Goal: Information Seeking & Learning: Learn about a topic

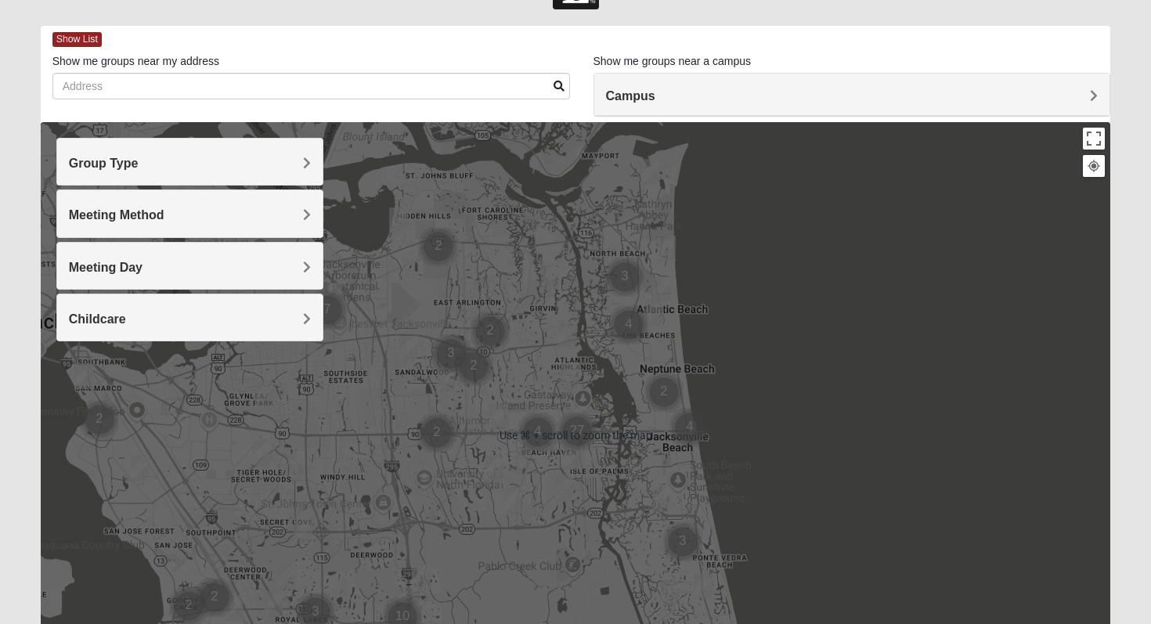
scroll to position [61, 0]
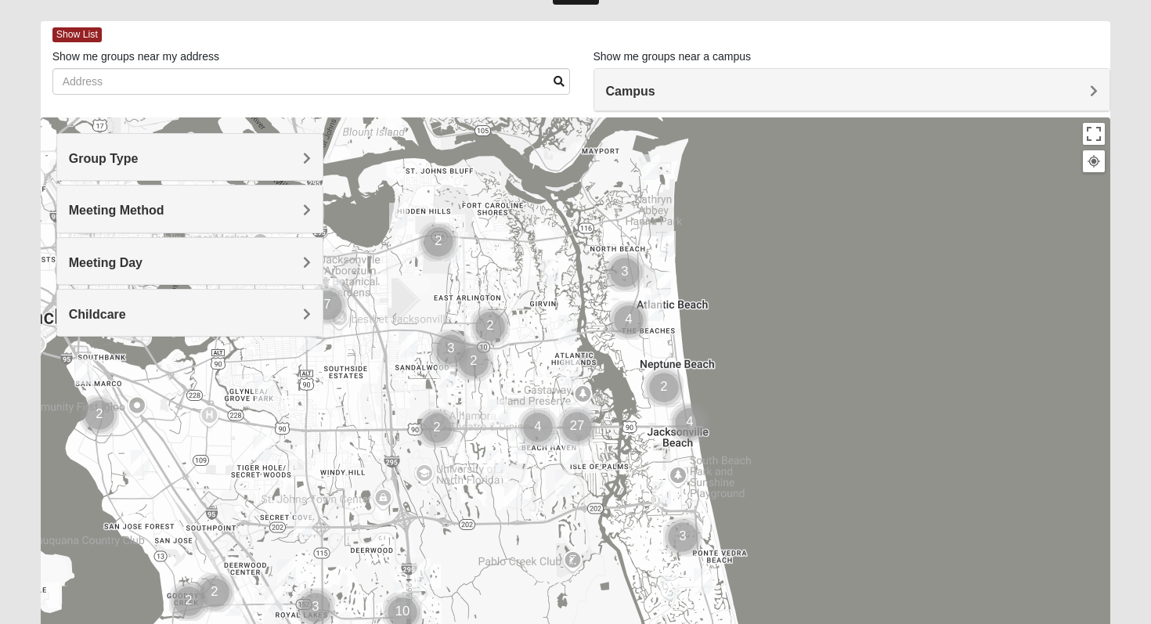
click at [220, 164] on h4 "Group Type" at bounding box center [190, 158] width 243 height 15
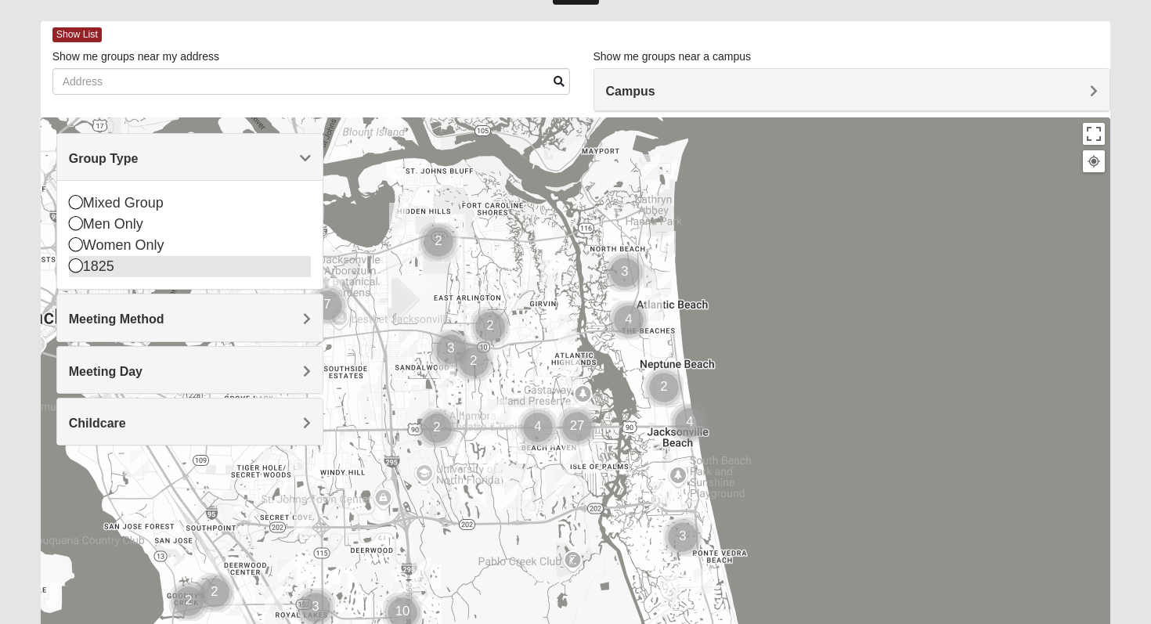
click at [186, 262] on div "1825" at bounding box center [190, 266] width 243 height 21
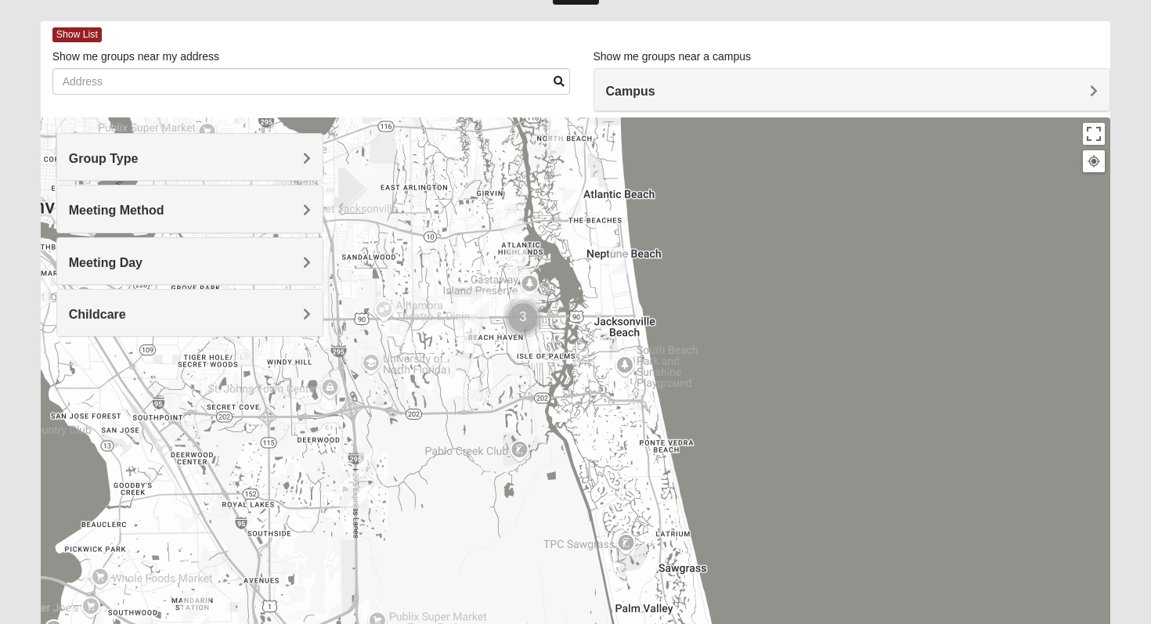
drag, startPoint x: 721, startPoint y: 472, endPoint x: 663, endPoint y: 349, distance: 135.6
click at [663, 349] on div at bounding box center [576, 430] width 1071 height 627
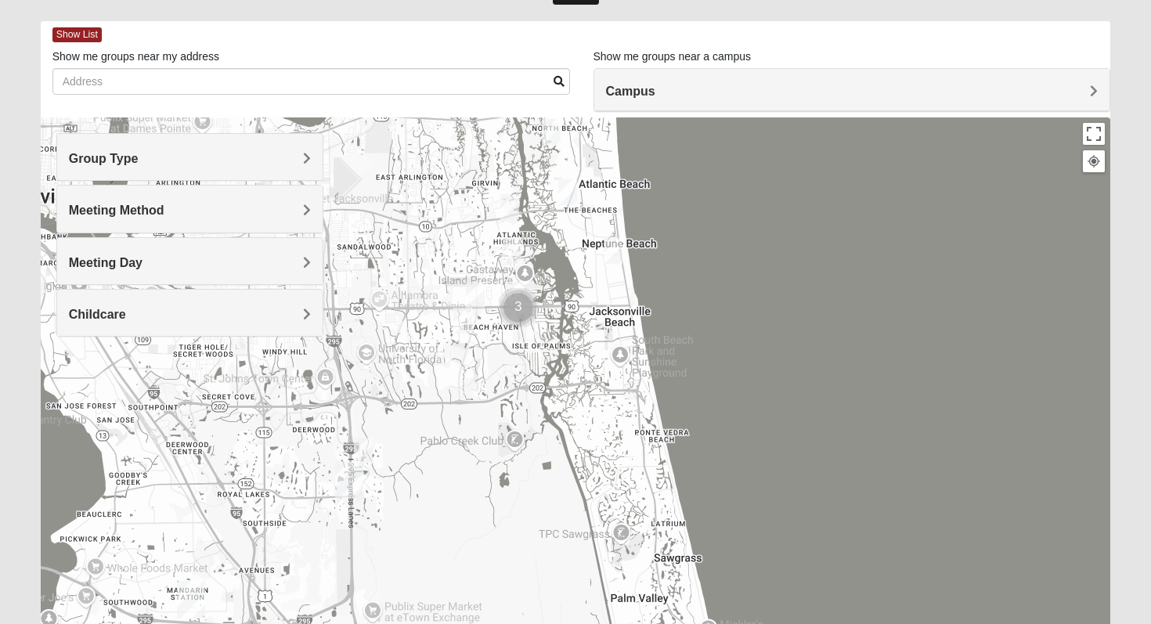
click at [265, 260] on h4 "Meeting Day" at bounding box center [190, 262] width 243 height 15
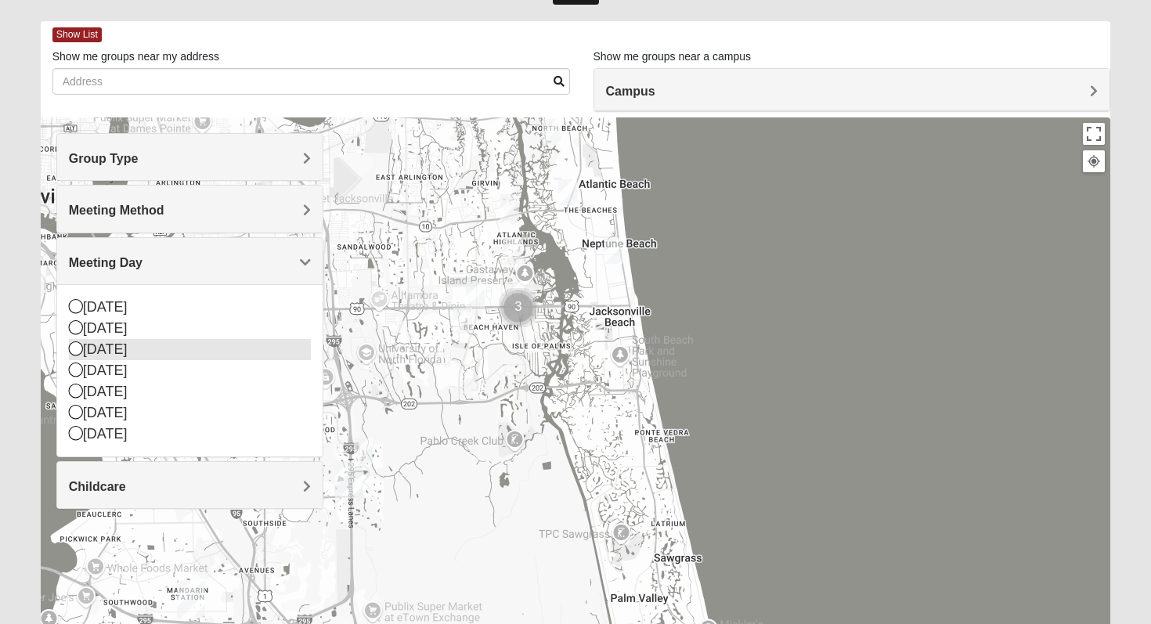
scroll to position [64, 0]
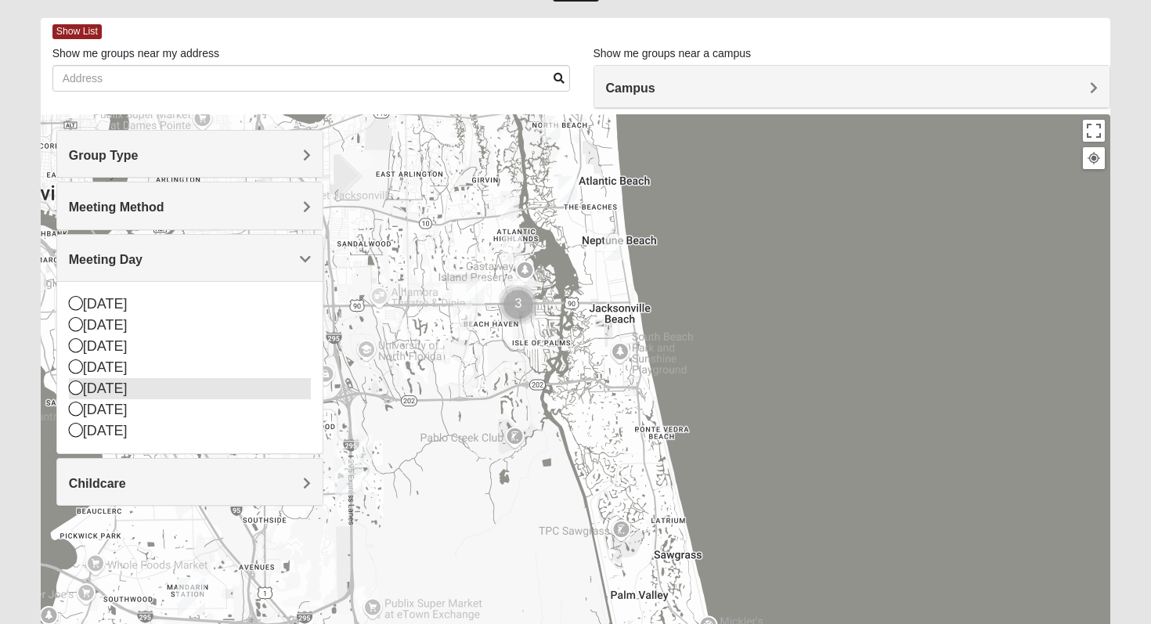
click at [138, 387] on div "[DATE]" at bounding box center [190, 388] width 243 height 21
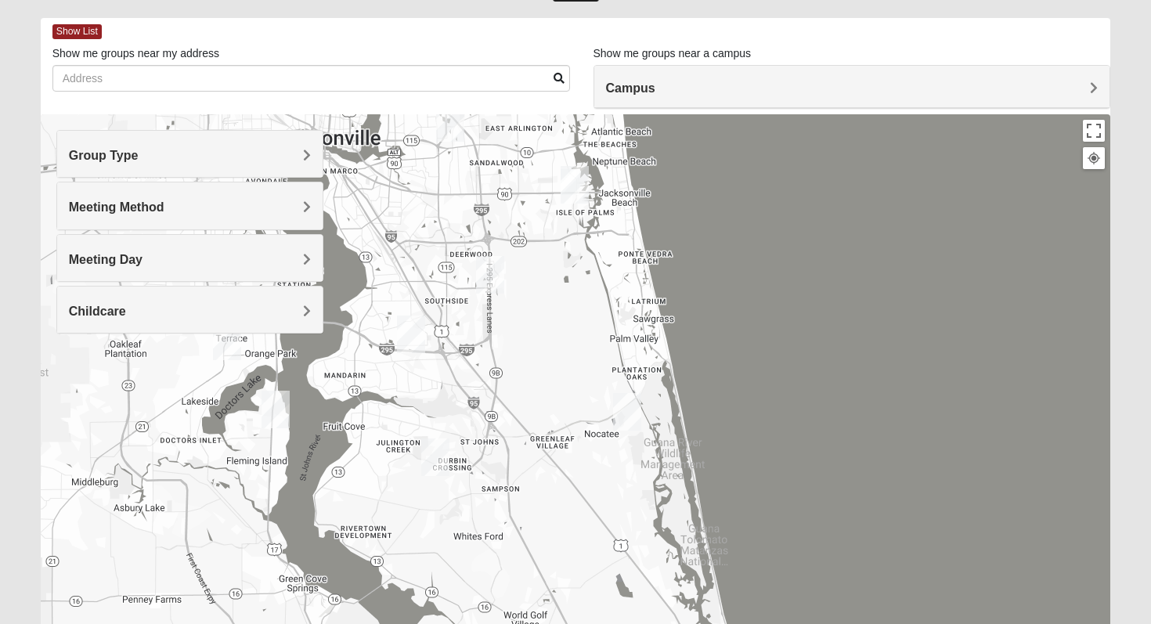
drag, startPoint x: 420, startPoint y: 385, endPoint x: 579, endPoint y: 341, distance: 164.9
click at [579, 341] on div at bounding box center [576, 427] width 1071 height 627
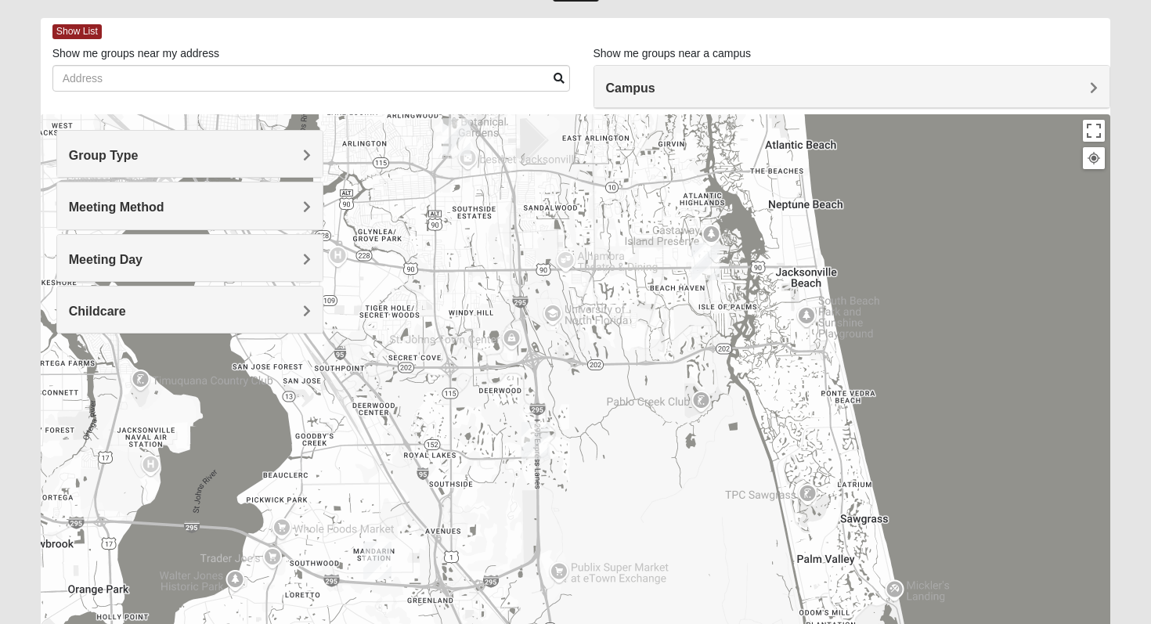
click at [688, 242] on div at bounding box center [576, 427] width 1071 height 627
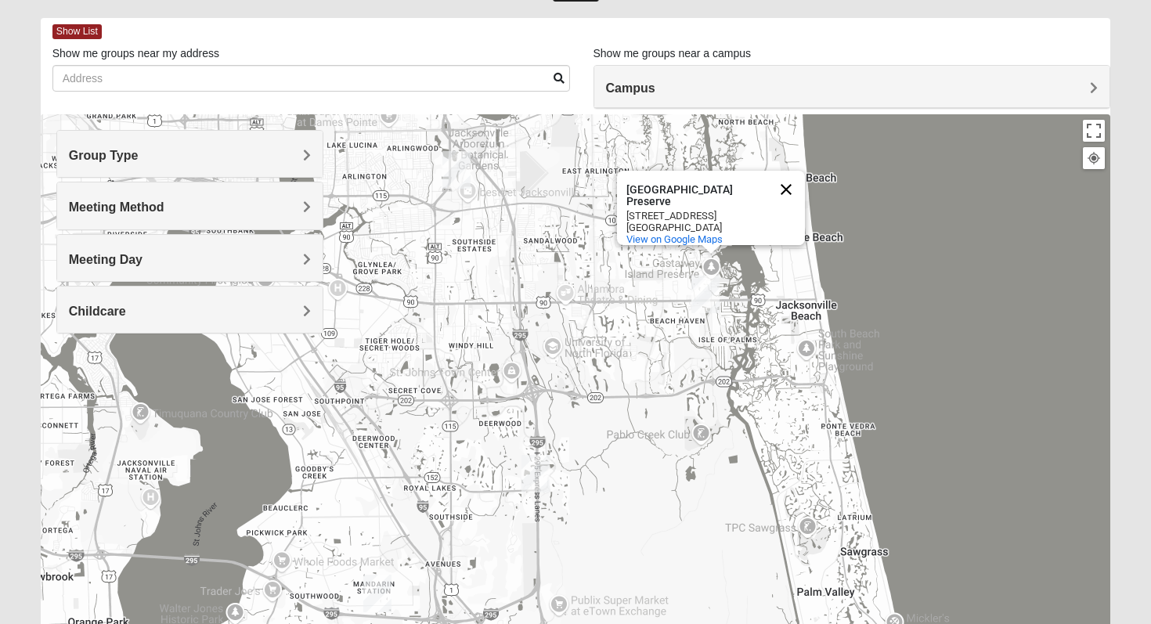
click at [782, 176] on button "Close" at bounding box center [787, 190] width 38 height 38
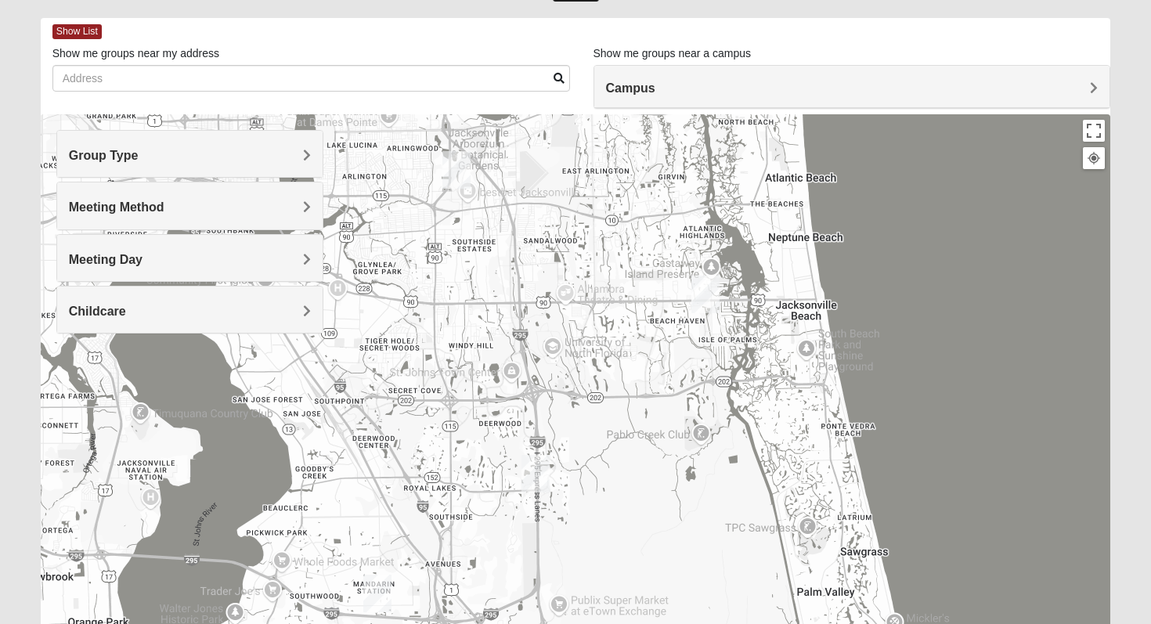
click at [258, 262] on h4 "Meeting Day" at bounding box center [190, 259] width 243 height 15
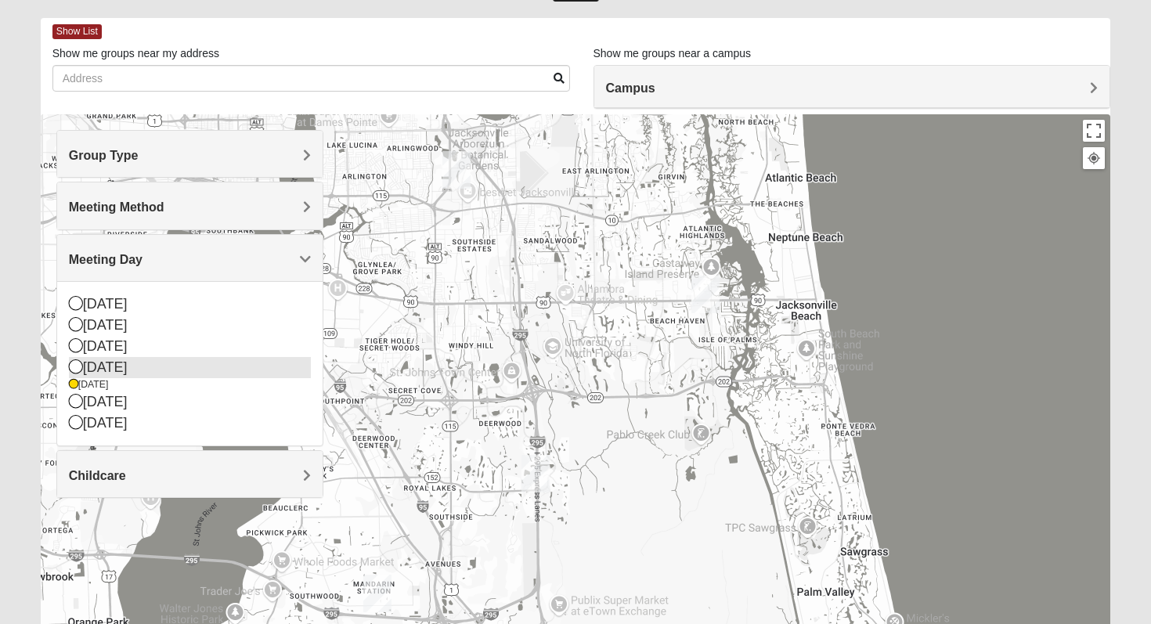
click at [220, 367] on div "[DATE]" at bounding box center [190, 367] width 243 height 21
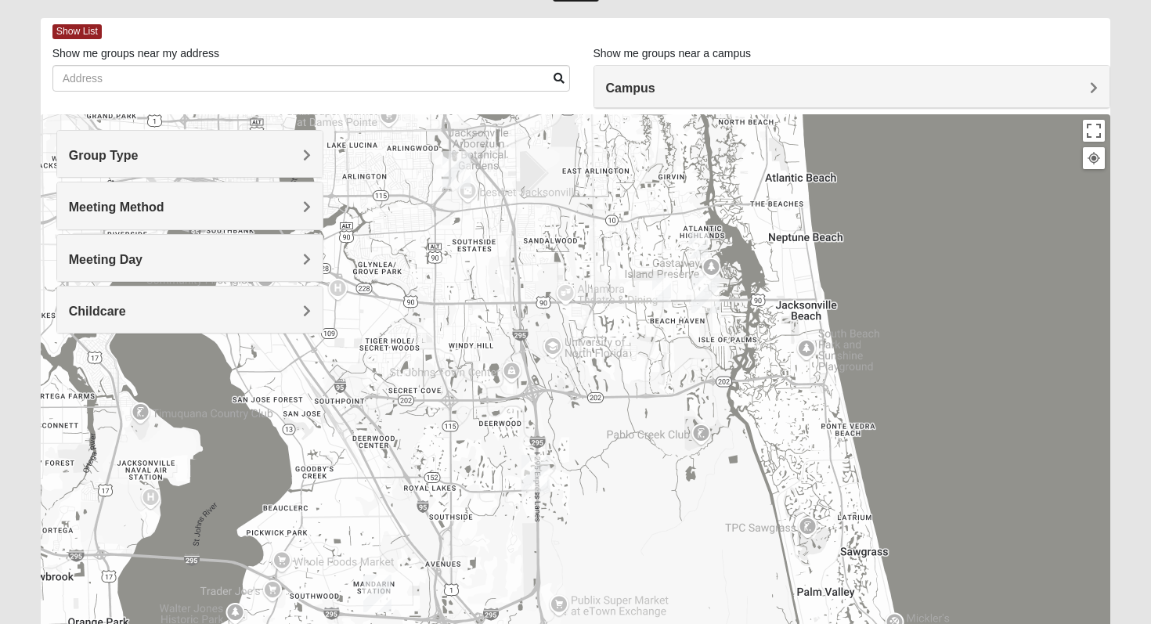
click at [658, 293] on img "1825 Womens Annis/Ferguson 32246" at bounding box center [661, 289] width 19 height 26
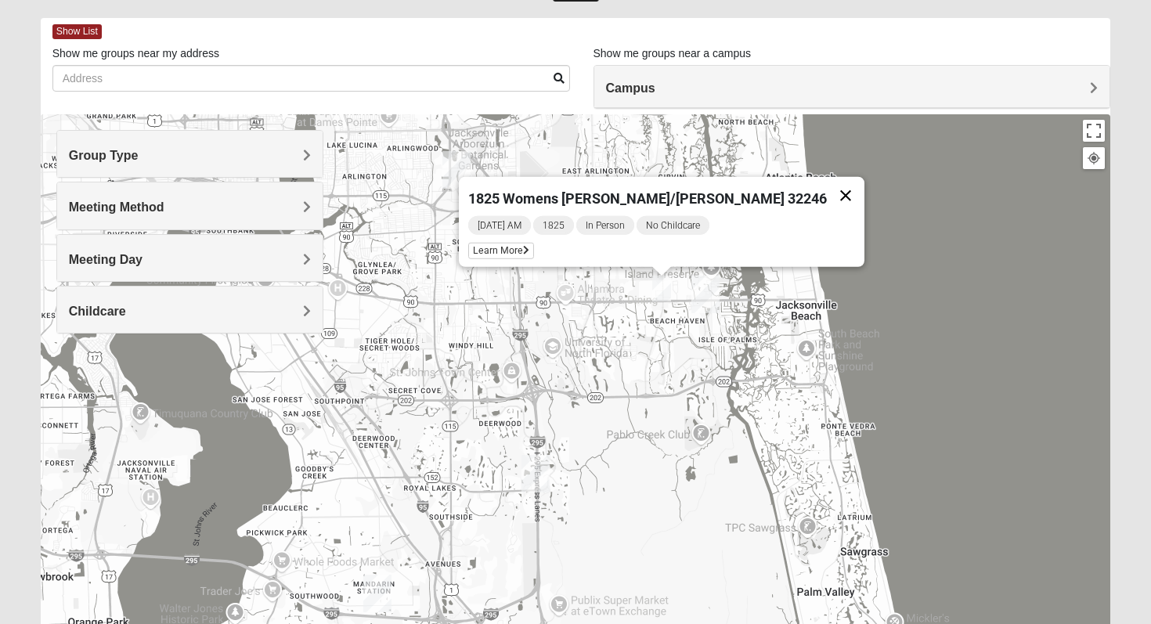
click at [827, 182] on button "Close" at bounding box center [846, 196] width 38 height 38
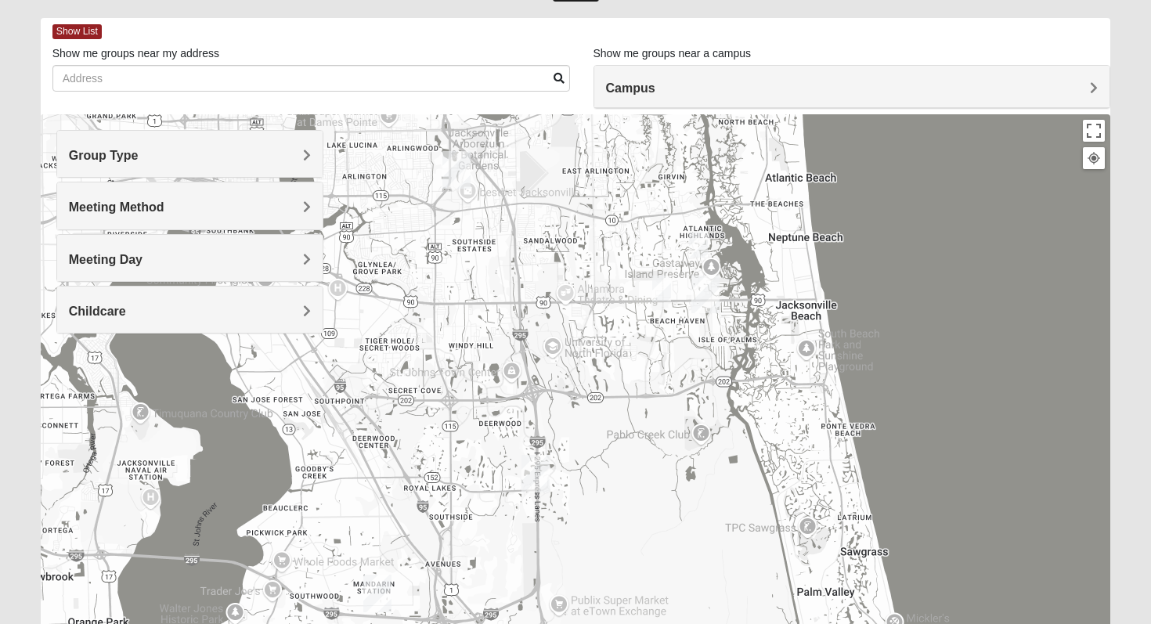
click at [692, 242] on img "1825 Womens Stewart 32224" at bounding box center [698, 245] width 19 height 26
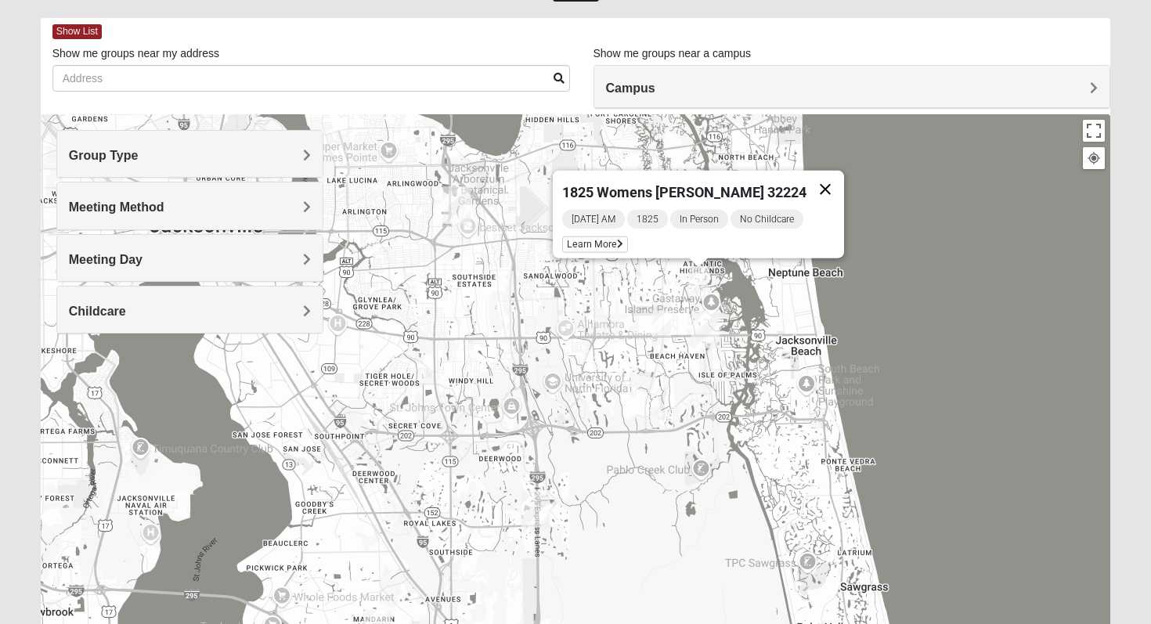
click at [815, 177] on button "Close" at bounding box center [826, 190] width 38 height 38
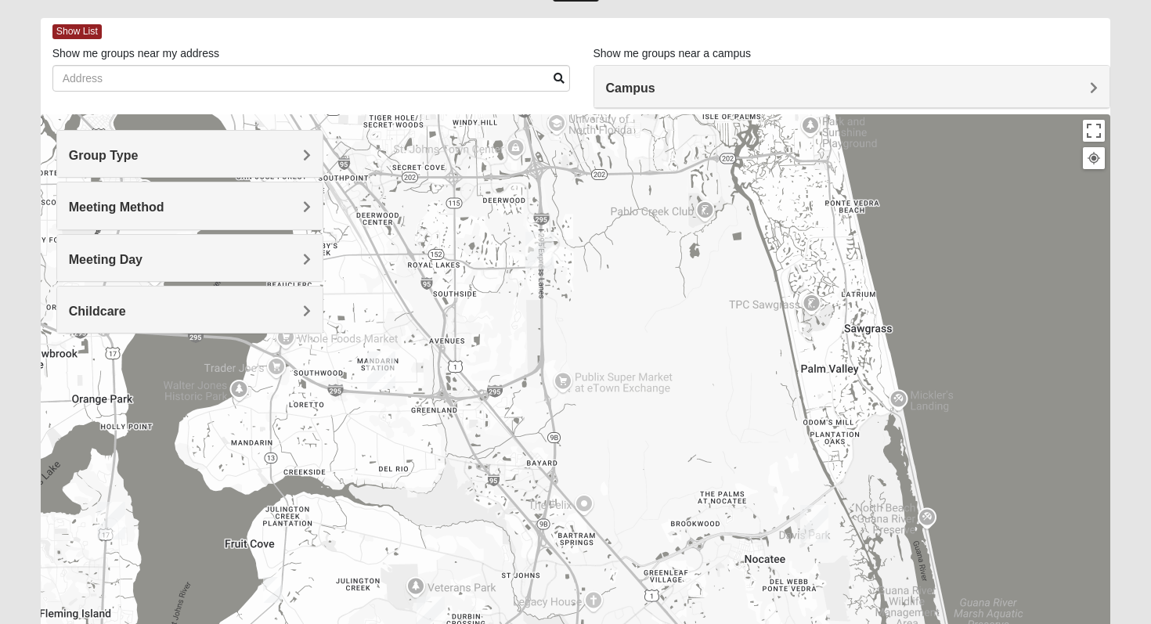
drag, startPoint x: 638, startPoint y: 460, endPoint x: 640, endPoint y: 192, distance: 267.9
click at [640, 192] on div at bounding box center [576, 427] width 1071 height 627
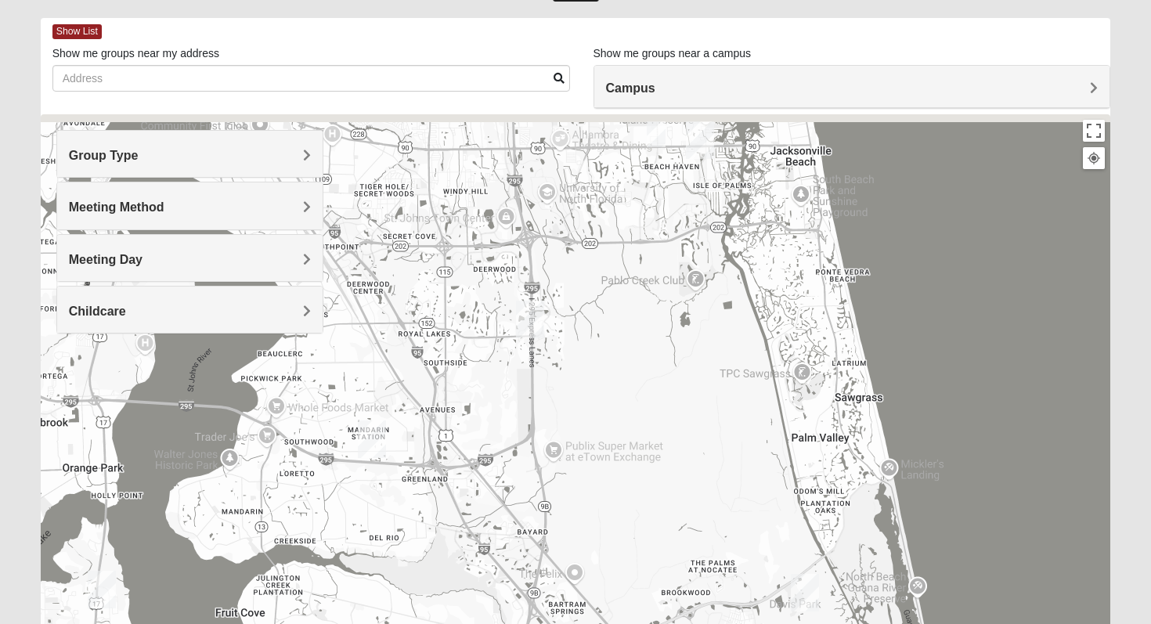
drag, startPoint x: 636, startPoint y: 207, endPoint x: 626, endPoint y: 305, distance: 99.2
click at [626, 305] on div at bounding box center [576, 427] width 1071 height 627
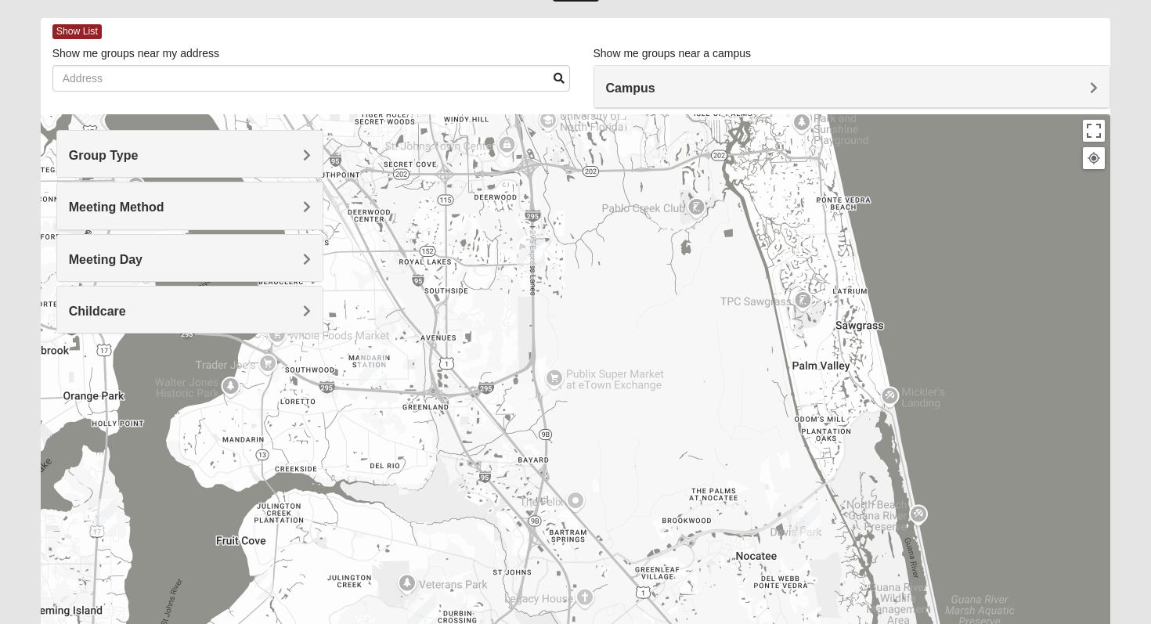
drag, startPoint x: 497, startPoint y: 421, endPoint x: 510, endPoint y: 298, distance: 122.8
click at [510, 298] on div at bounding box center [576, 427] width 1071 height 627
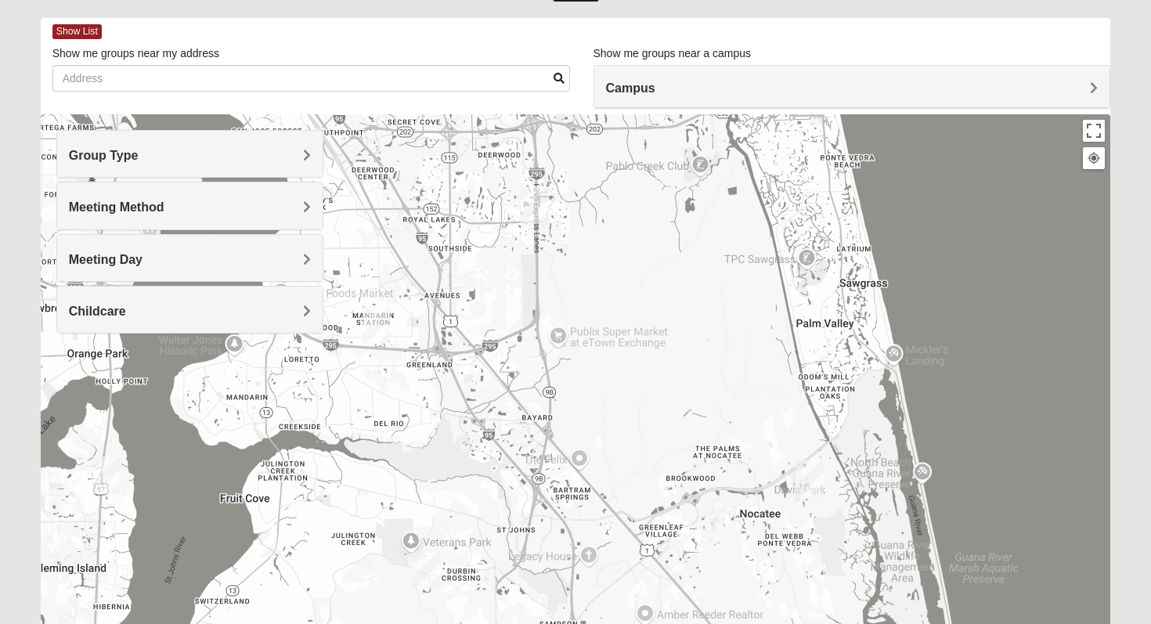
click at [269, 546] on img "1825 Mixed Faletra 32259" at bounding box center [267, 545] width 19 height 26
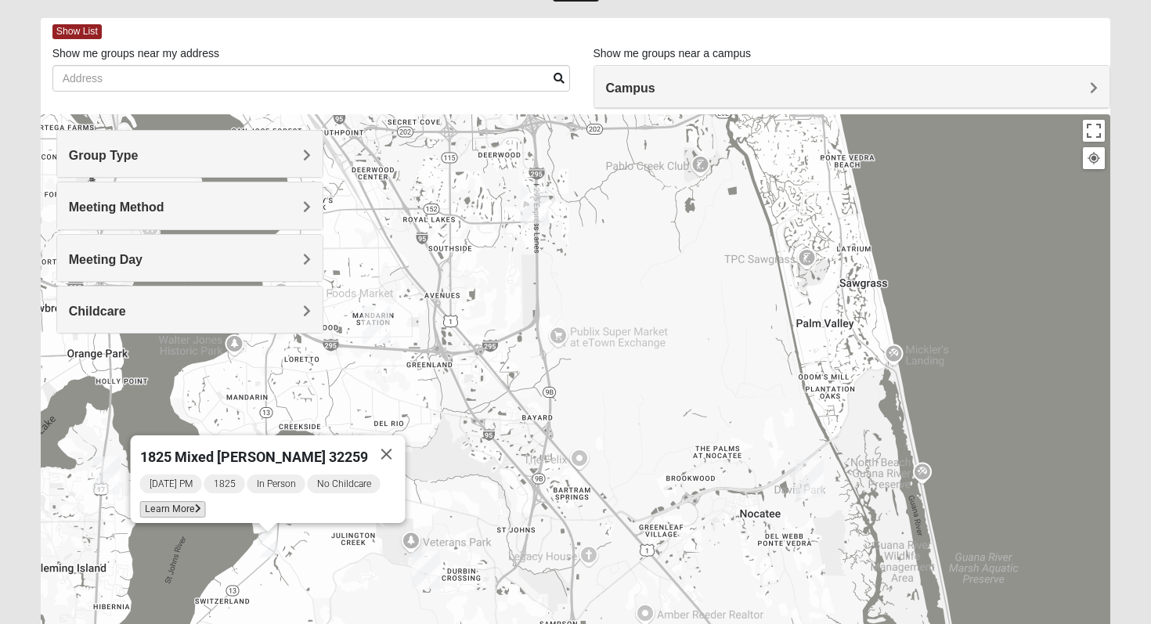
click at [187, 501] on span "Learn More" at bounding box center [173, 509] width 66 height 16
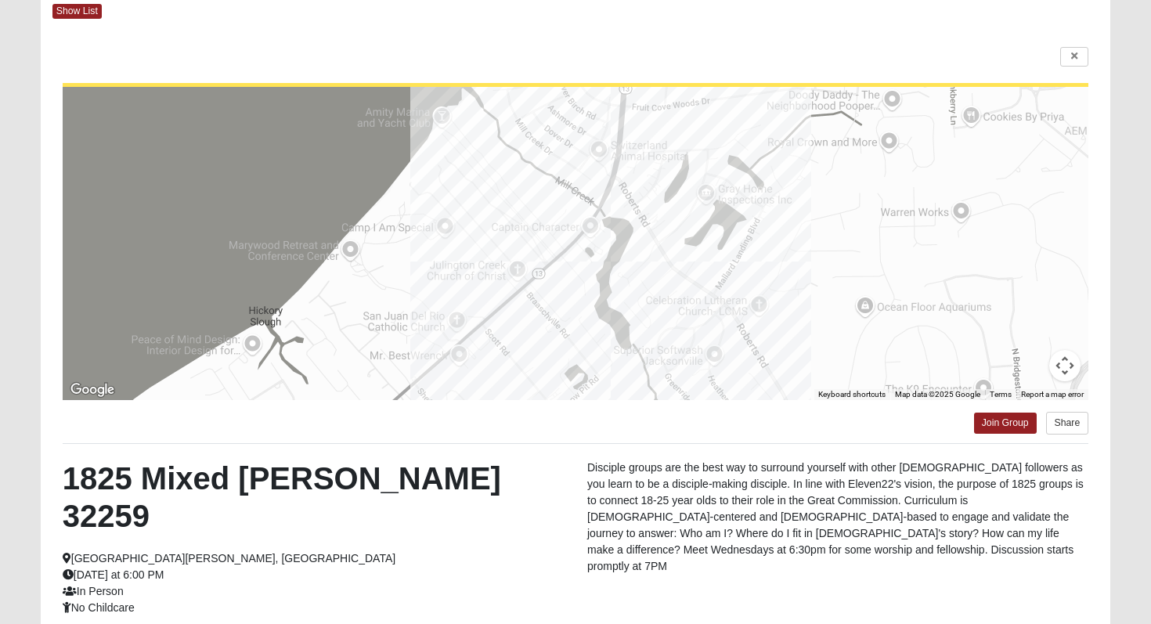
scroll to position [86, 0]
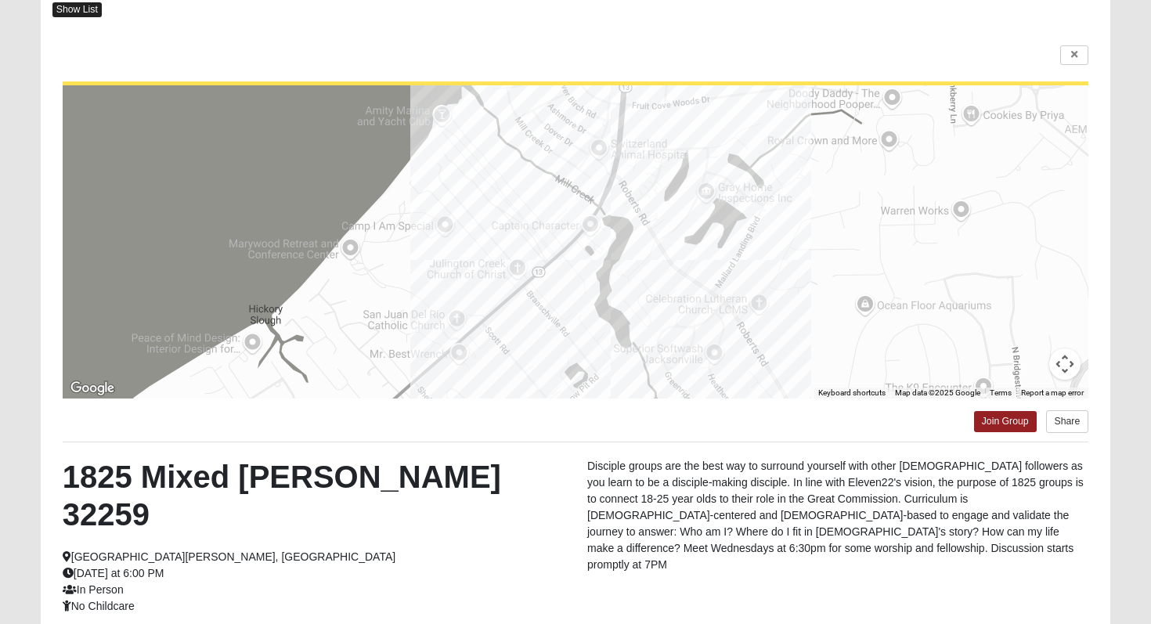
click at [83, 14] on span "Show List" at bounding box center [76, 9] width 49 height 15
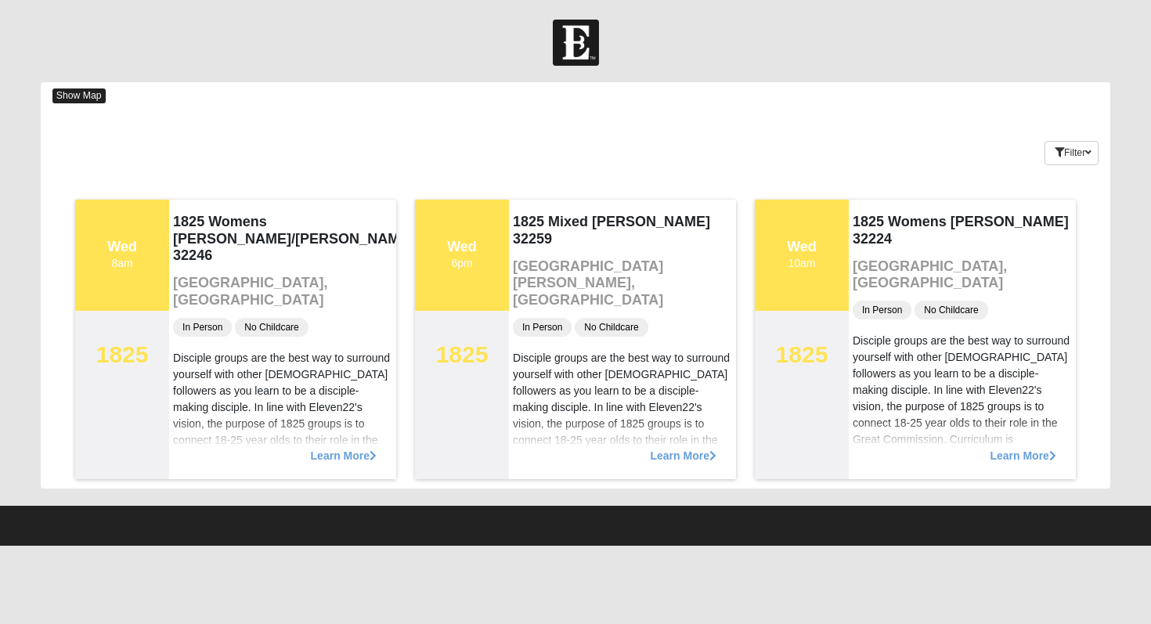
click at [91, 95] on span "Show Map" at bounding box center [78, 96] width 53 height 15
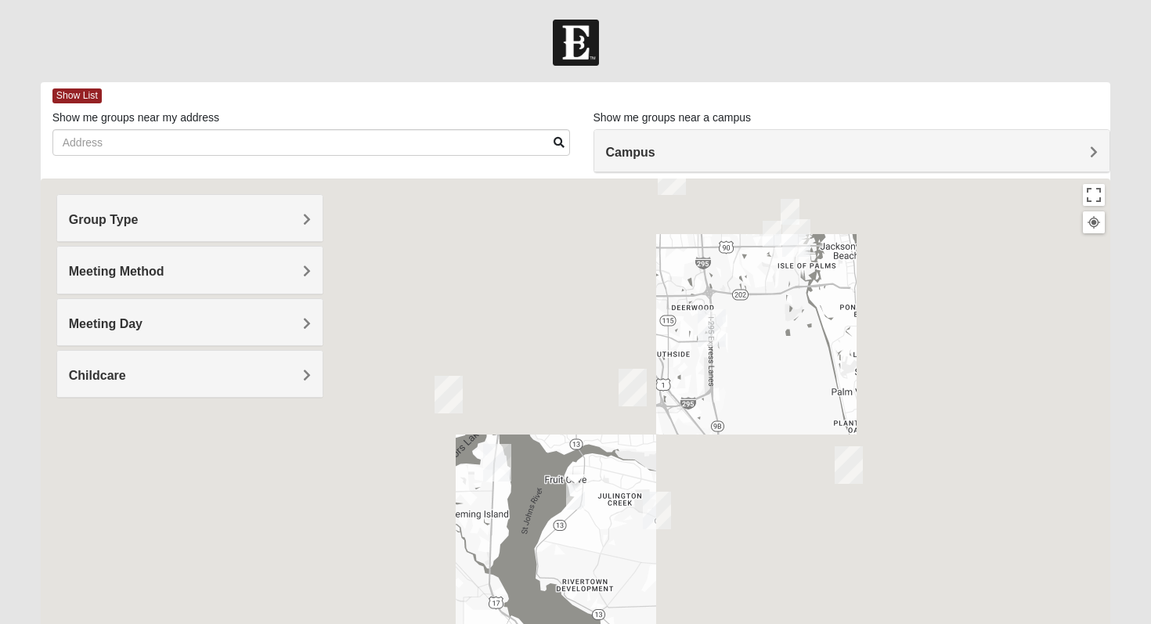
click at [231, 320] on h4 "Meeting Day" at bounding box center [190, 323] width 243 height 15
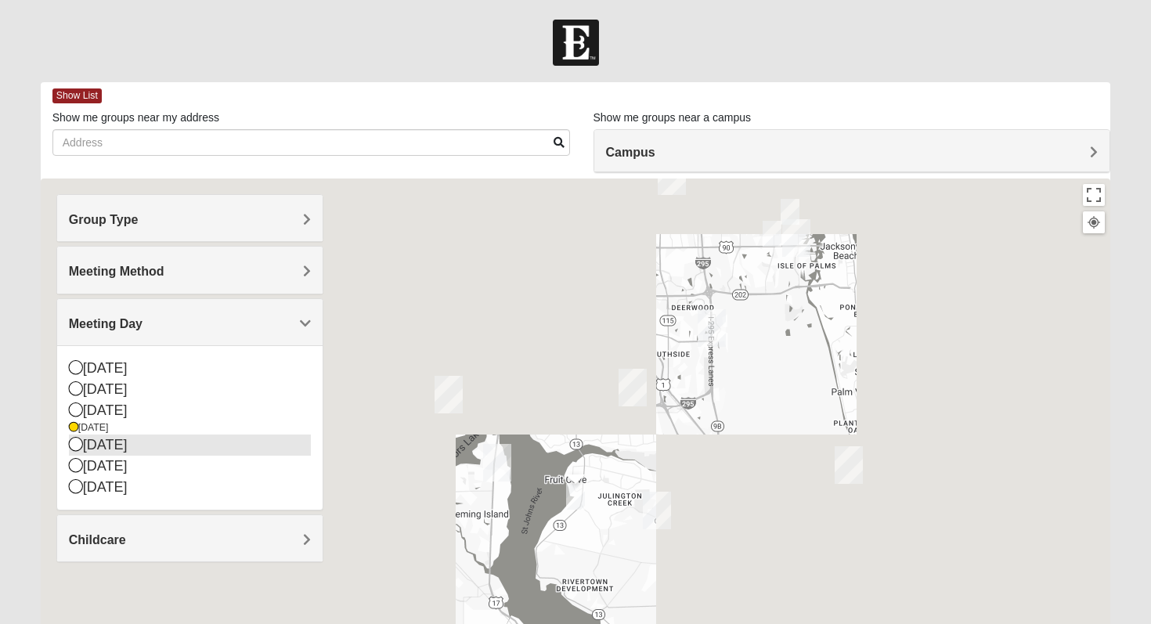
click at [127, 449] on div "[DATE]" at bounding box center [190, 445] width 243 height 21
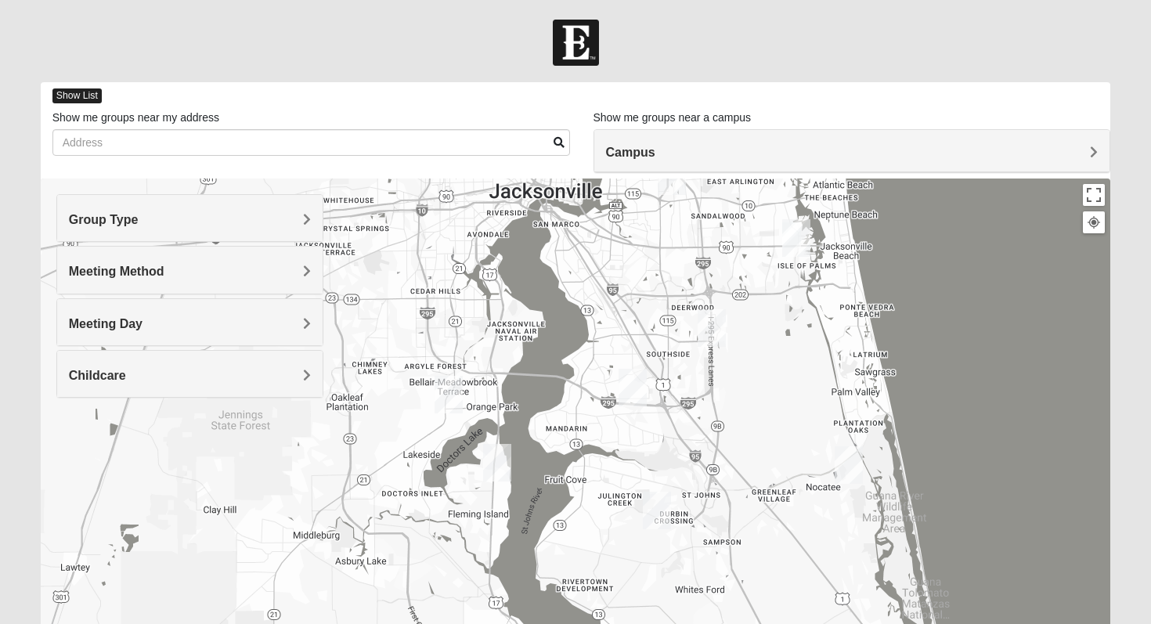
click at [65, 99] on span "Show List" at bounding box center [76, 96] width 49 height 15
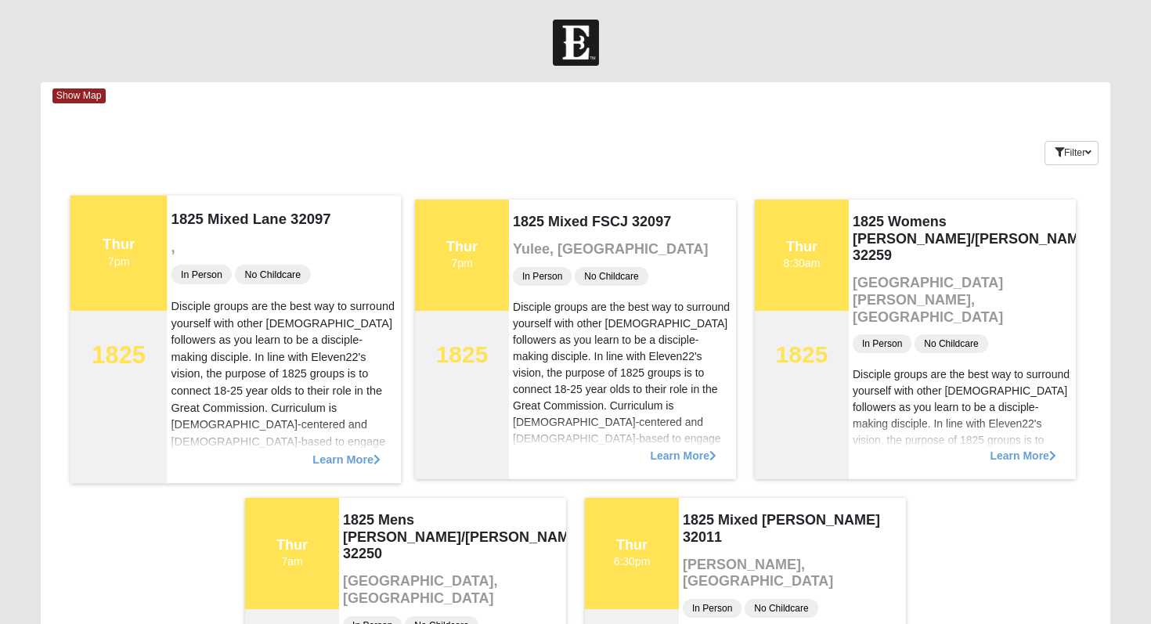
click at [279, 222] on h4 "1825 Mixed Lane 32097" at bounding box center [285, 218] width 226 height 17
click at [145, 272] on div "Thur 7pm" at bounding box center [118, 252] width 97 height 115
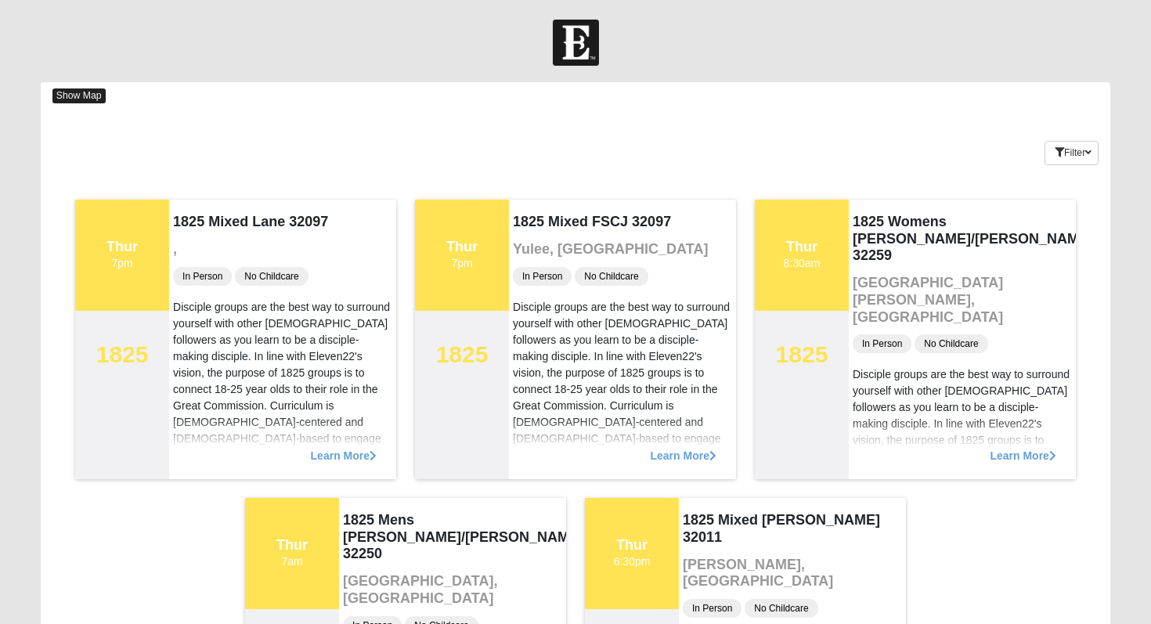
click at [79, 93] on span "Show Map" at bounding box center [78, 96] width 53 height 15
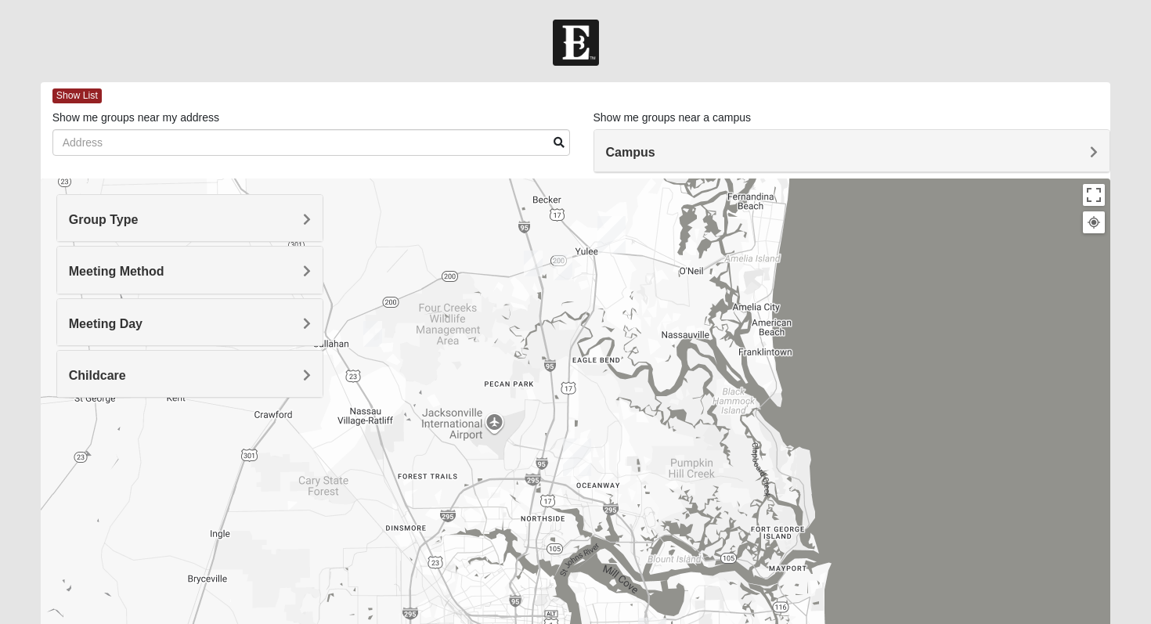
click at [569, 271] on img "1825 Mixed FSCJ 32097" at bounding box center [563, 268] width 19 height 26
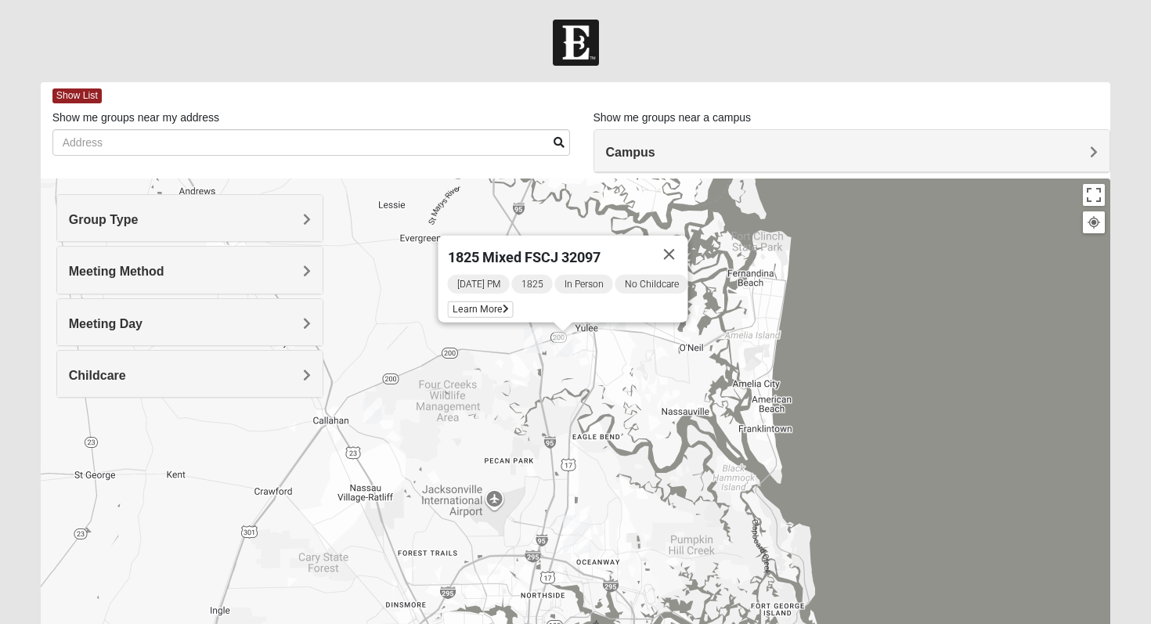
click at [529, 343] on img "1825 Mixed Lane 32097" at bounding box center [533, 340] width 19 height 26
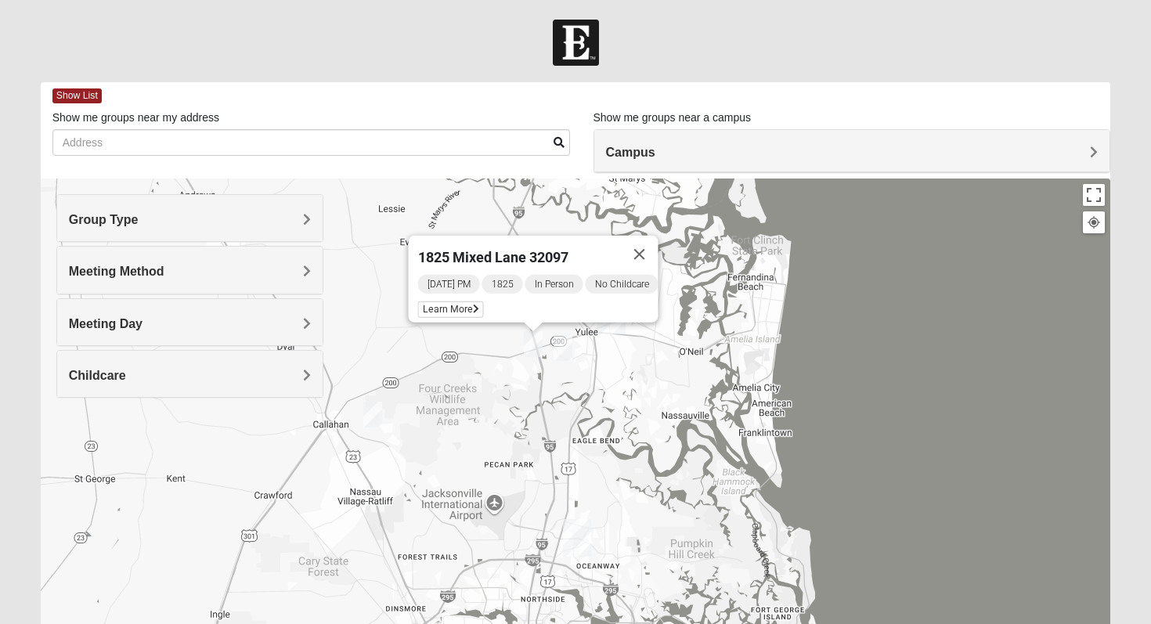
click at [378, 422] on img "1825 Mixed Raines 32011" at bounding box center [372, 415] width 19 height 26
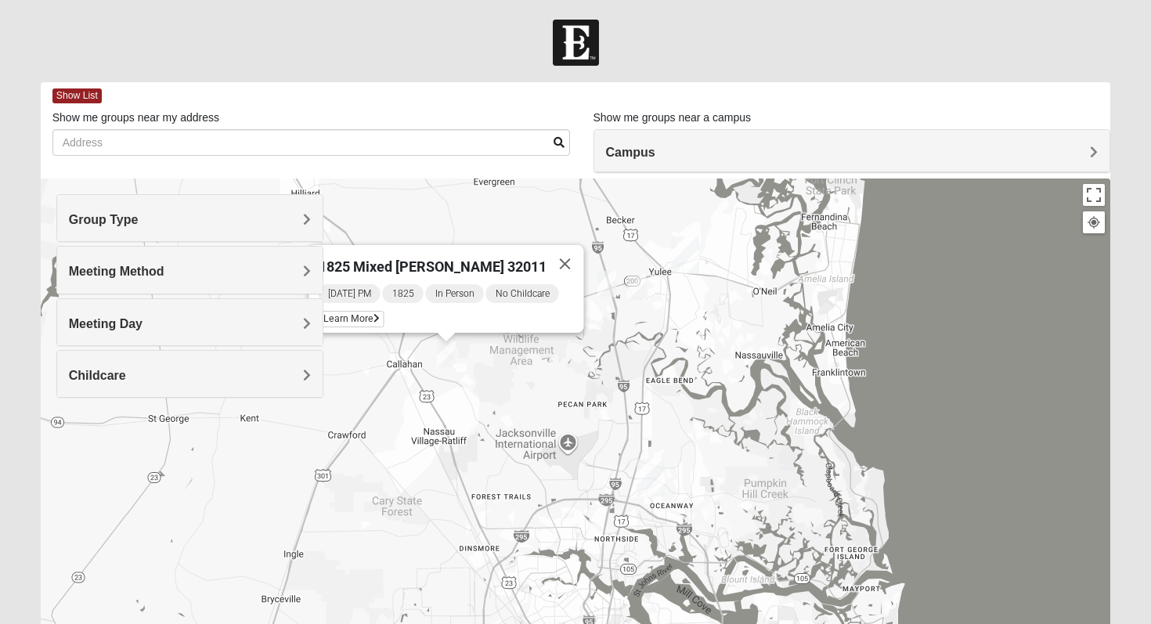
drag, startPoint x: 448, startPoint y: 281, endPoint x: 506, endPoint y: 189, distance: 109.1
click at [506, 189] on div "1825 Mixed [PERSON_NAME] 32011 [DATE] PM 1825 In Person No Childcare Learn More" at bounding box center [576, 492] width 1071 height 627
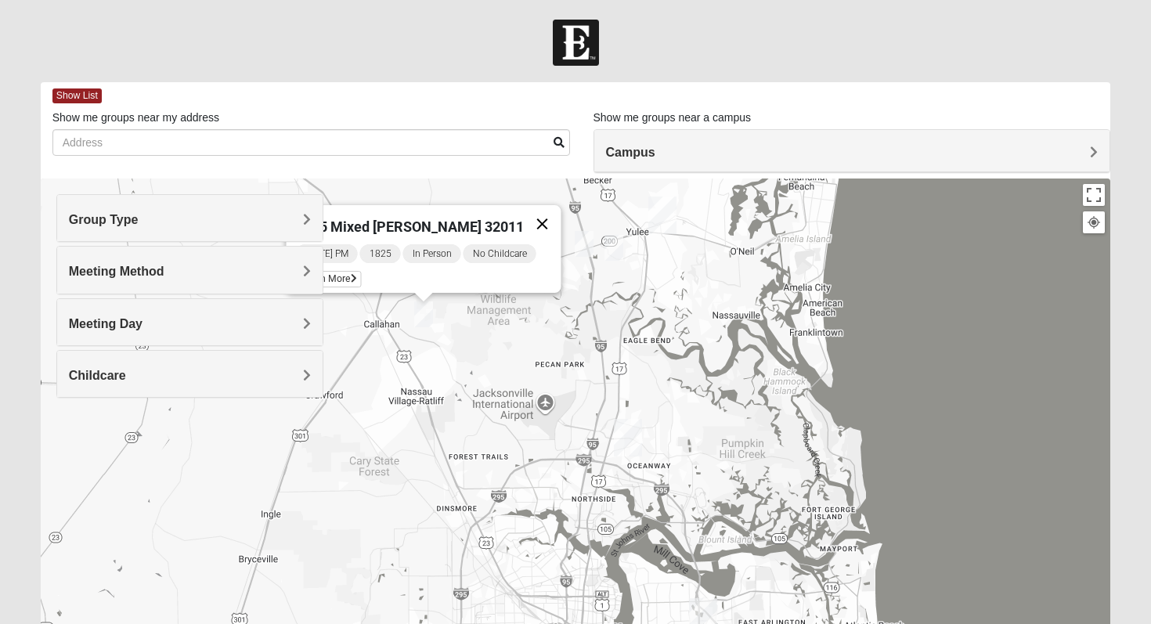
click at [542, 210] on button "Close" at bounding box center [543, 224] width 38 height 38
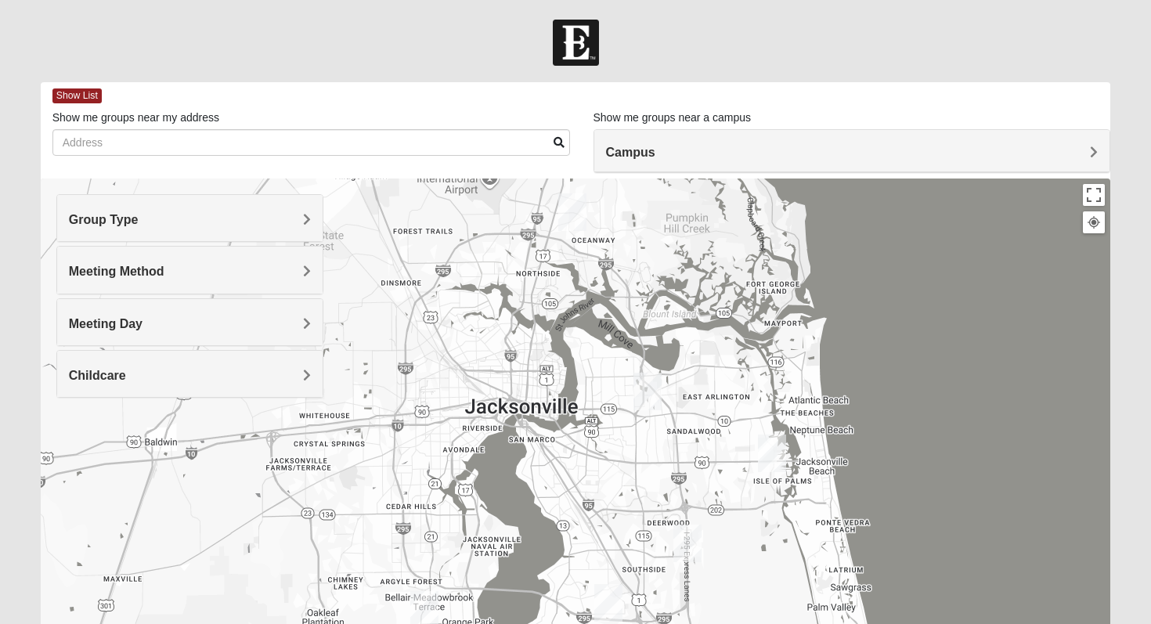
drag, startPoint x: 690, startPoint y: 406, endPoint x: 627, endPoint y: 161, distance: 252.5
click at [627, 161] on div "Show List Loading Groups Keywords Filter Additional Filters Campus [GEOGRAPHIC_…" at bounding box center [576, 443] width 1071 height 723
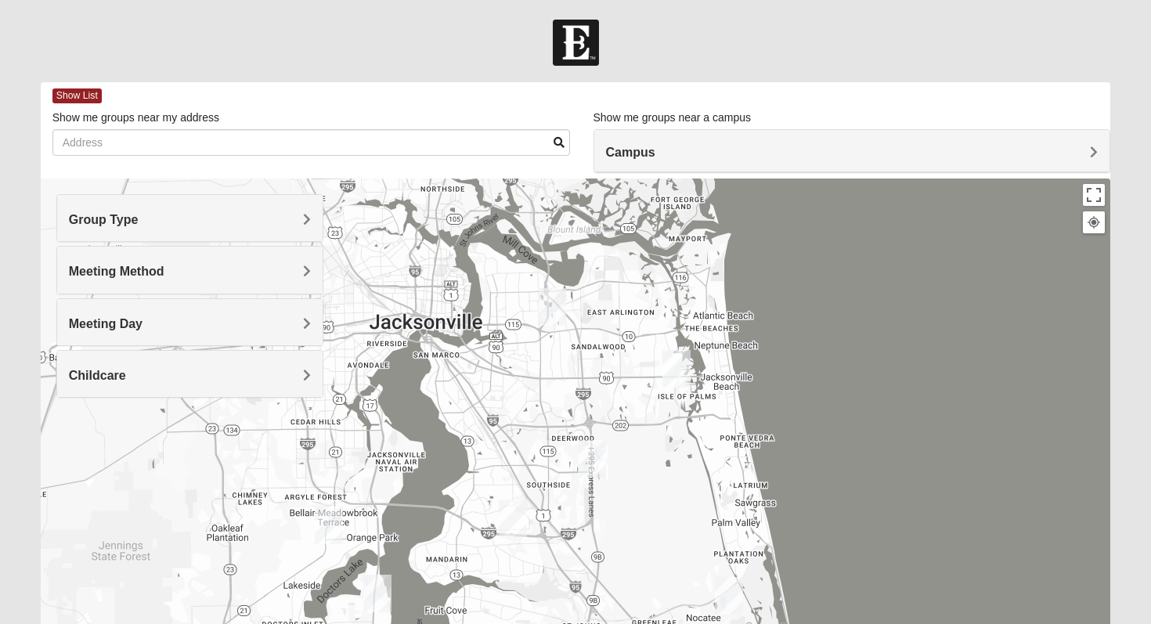
drag, startPoint x: 763, startPoint y: 288, endPoint x: 621, endPoint y: 197, distance: 168.8
click at [621, 197] on div at bounding box center [576, 492] width 1071 height 627
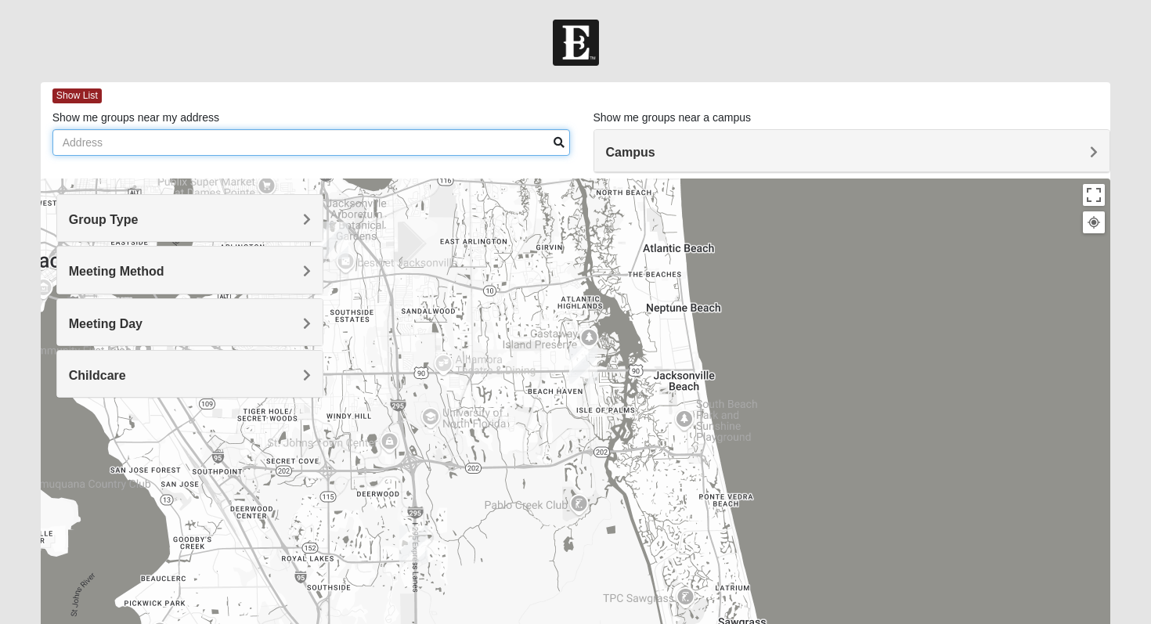
click at [429, 147] on input "Show me groups near my address" at bounding box center [311, 142] width 518 height 27
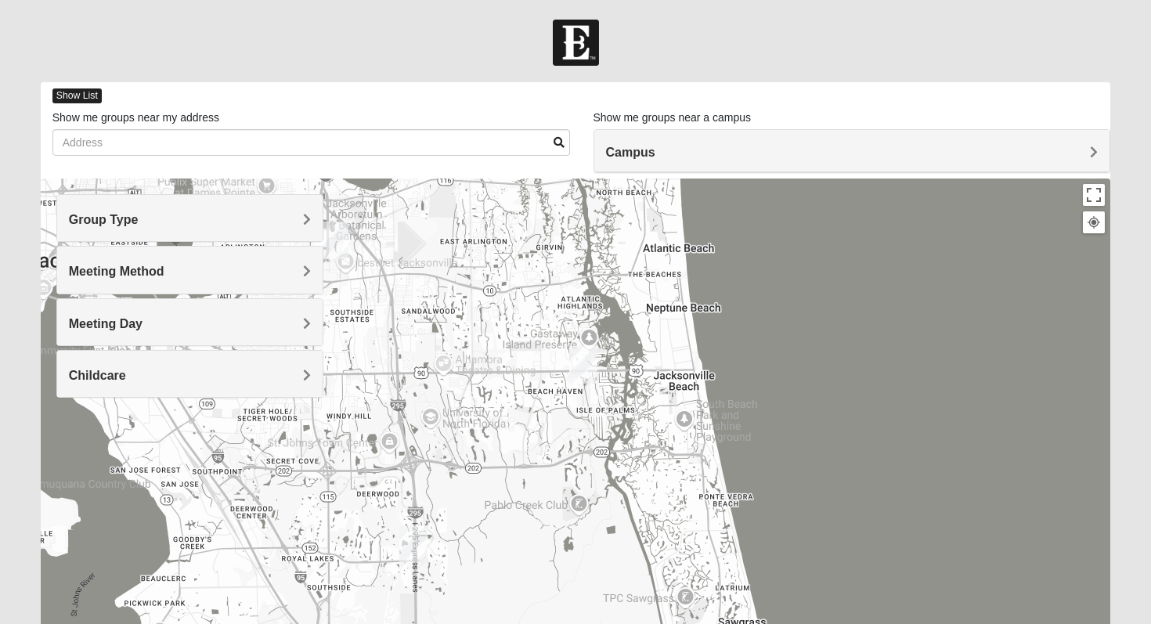
click at [92, 99] on span "Show List" at bounding box center [76, 96] width 49 height 15
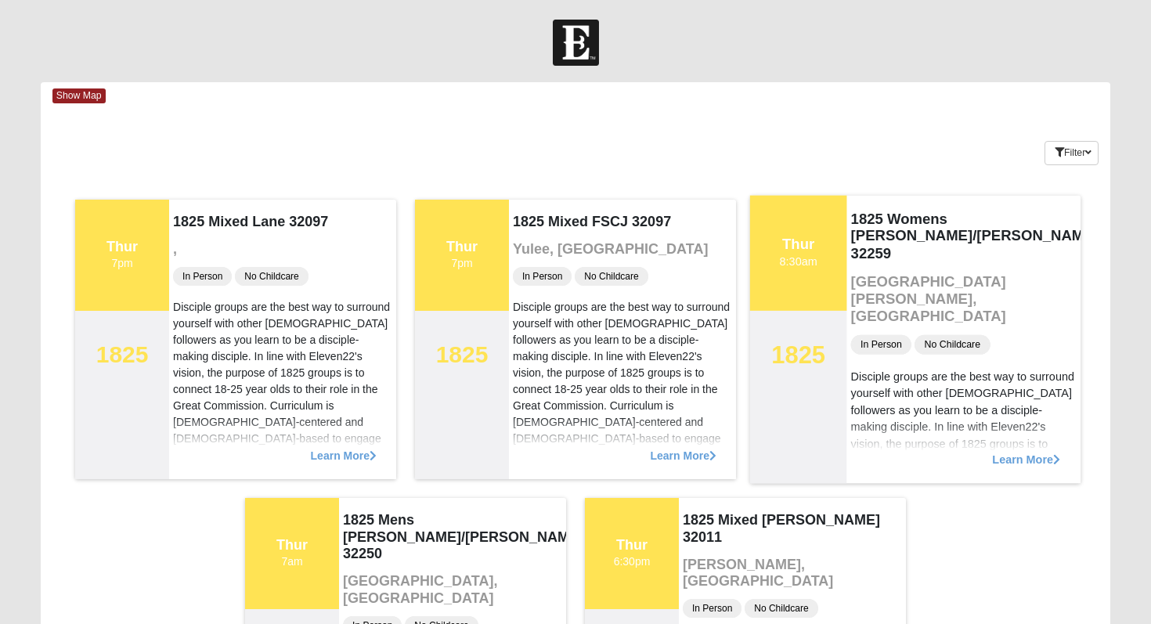
click at [885, 226] on h4 "1825 Womens [PERSON_NAME]/[PERSON_NAME] 32259" at bounding box center [964, 236] width 226 height 52
click at [814, 229] on div "Thur 8:30am" at bounding box center [798, 252] width 97 height 115
click at [994, 451] on span "Learn More" at bounding box center [1026, 451] width 68 height 0
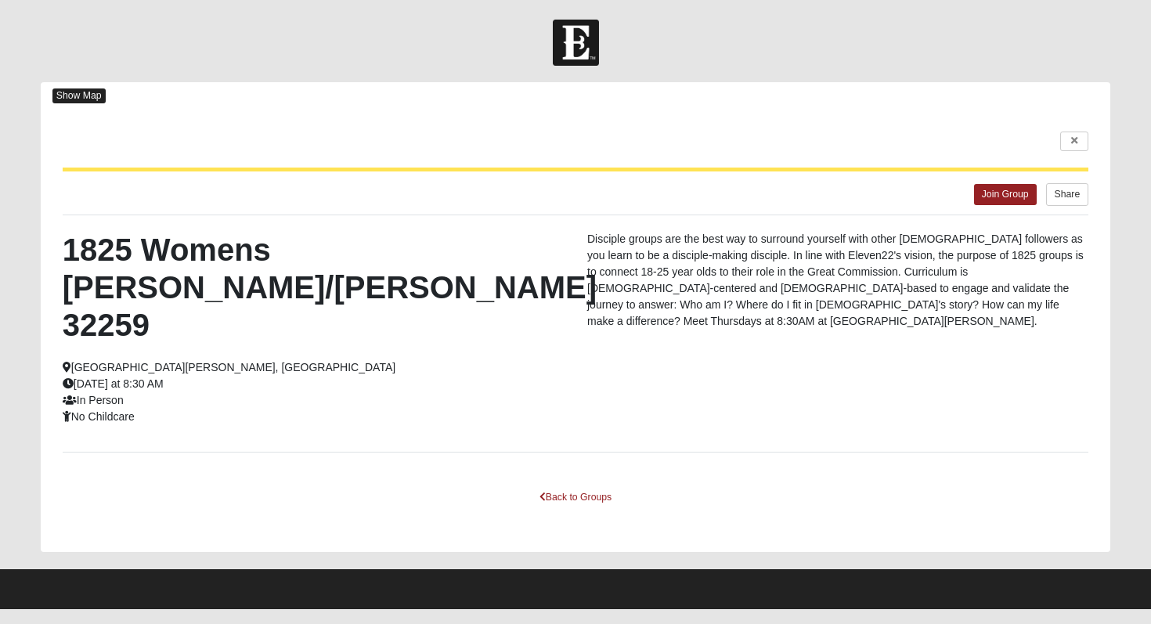
click at [89, 89] on span "Show Map" at bounding box center [78, 96] width 53 height 15
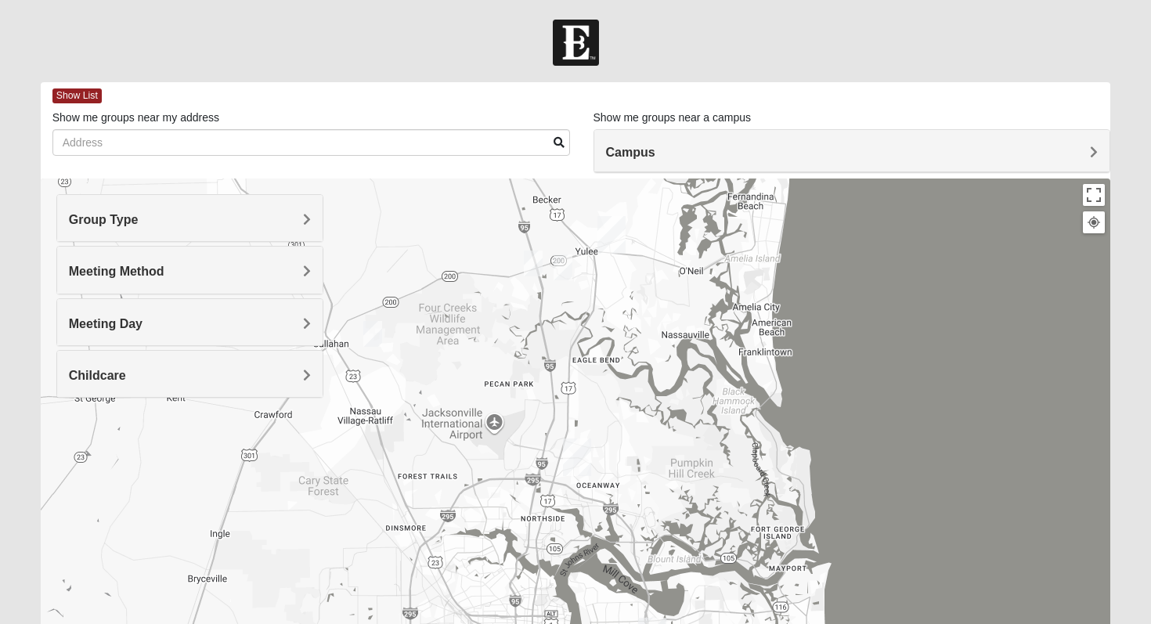
click at [378, 337] on img "1825 Mixed Raines 32011" at bounding box center [372, 334] width 19 height 26
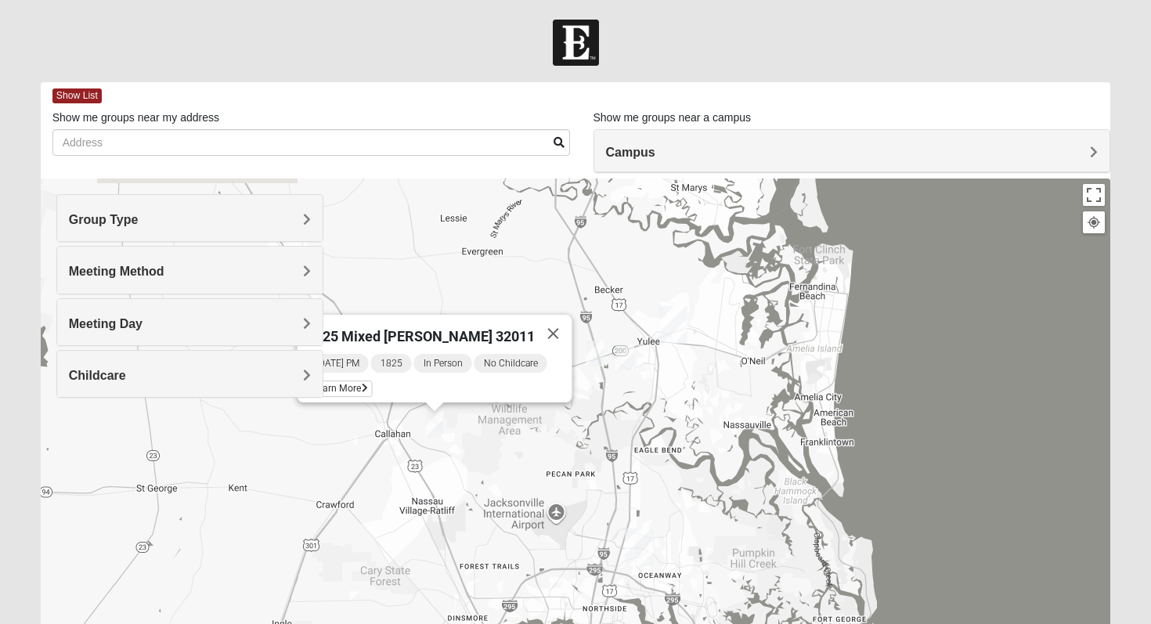
drag, startPoint x: 446, startPoint y: 380, endPoint x: 509, endPoint y: 461, distance: 103.2
click at [509, 461] on div "1825 Mixed [PERSON_NAME] 32011 [DATE] PM 1825 In Person No Childcare Learn More" at bounding box center [576, 492] width 1071 height 627
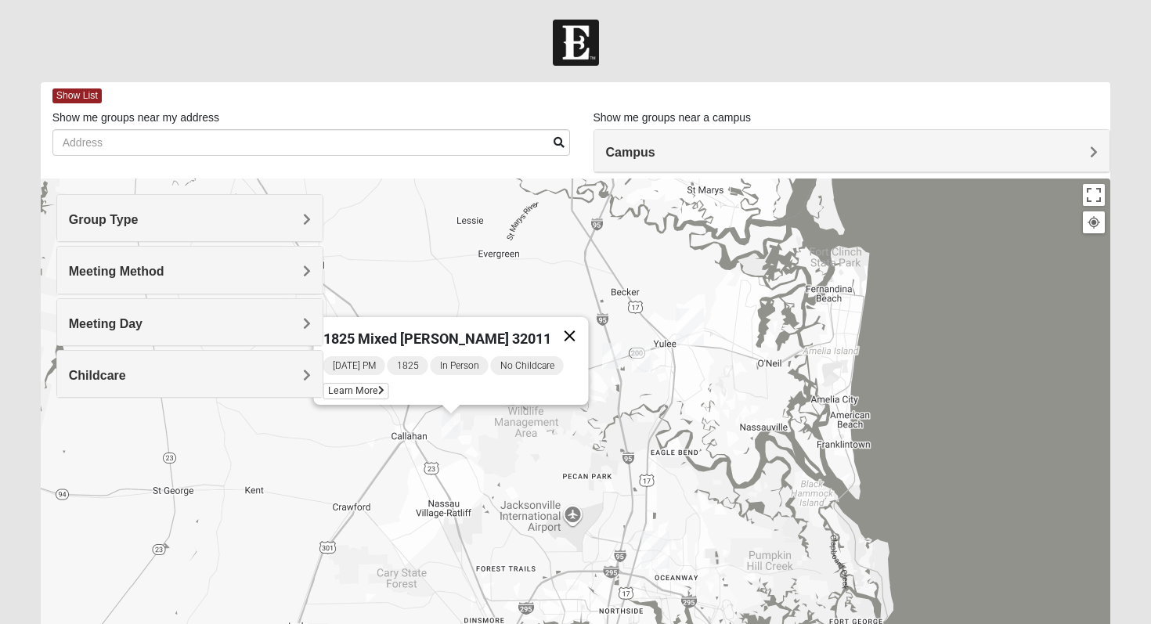
click at [569, 323] on button "Close" at bounding box center [570, 336] width 38 height 38
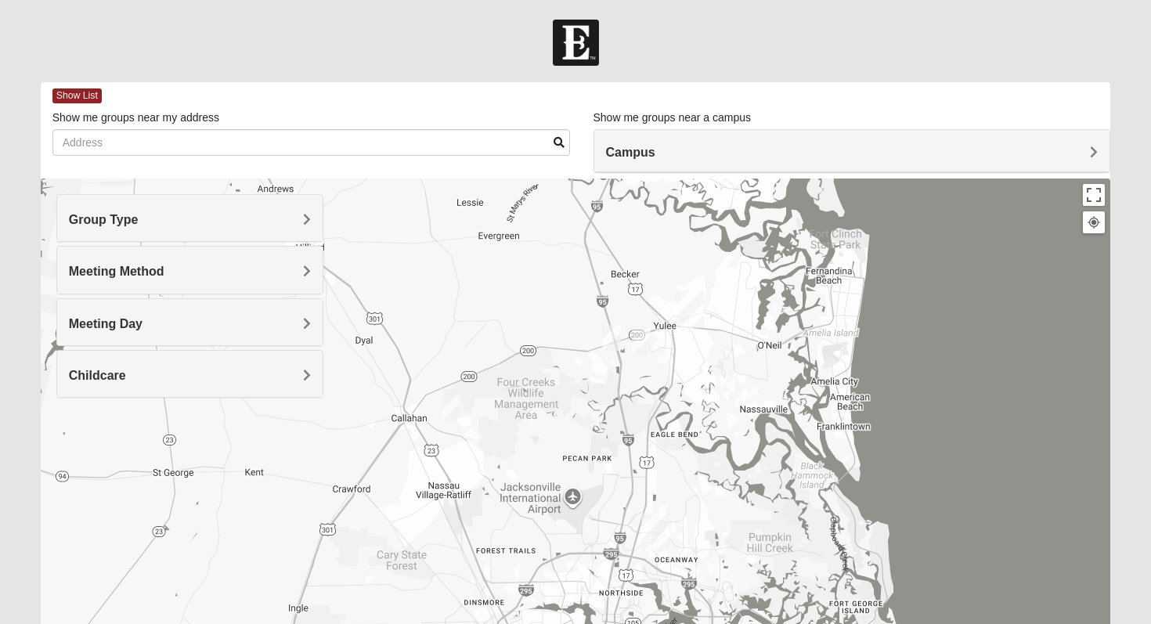
drag, startPoint x: 601, startPoint y: 442, endPoint x: 595, endPoint y: 136, distance: 306.3
click at [596, 138] on div "Show List Loading Groups Keywords Filter Additional Filters Campus [GEOGRAPHIC_…" at bounding box center [576, 443] width 1071 height 723
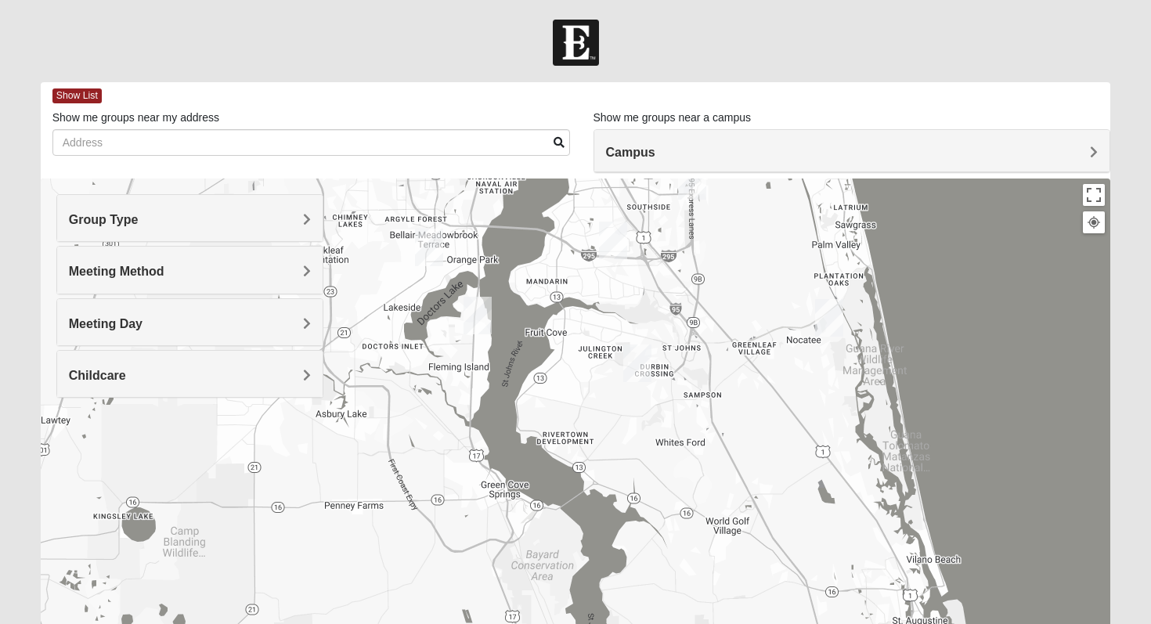
drag, startPoint x: 677, startPoint y: 237, endPoint x: 544, endPoint y: 352, distance: 176.5
click at [544, 352] on div at bounding box center [576, 492] width 1071 height 627
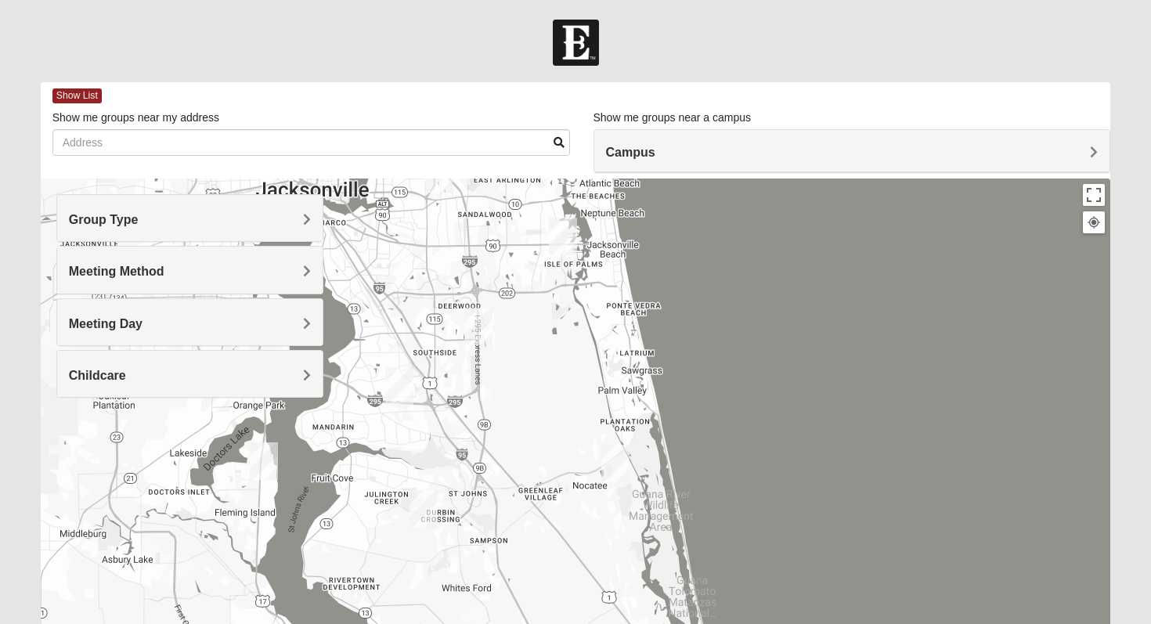
drag, startPoint x: 661, startPoint y: 378, endPoint x: 518, endPoint y: 455, distance: 163.0
click at [518, 455] on div at bounding box center [576, 492] width 1071 height 627
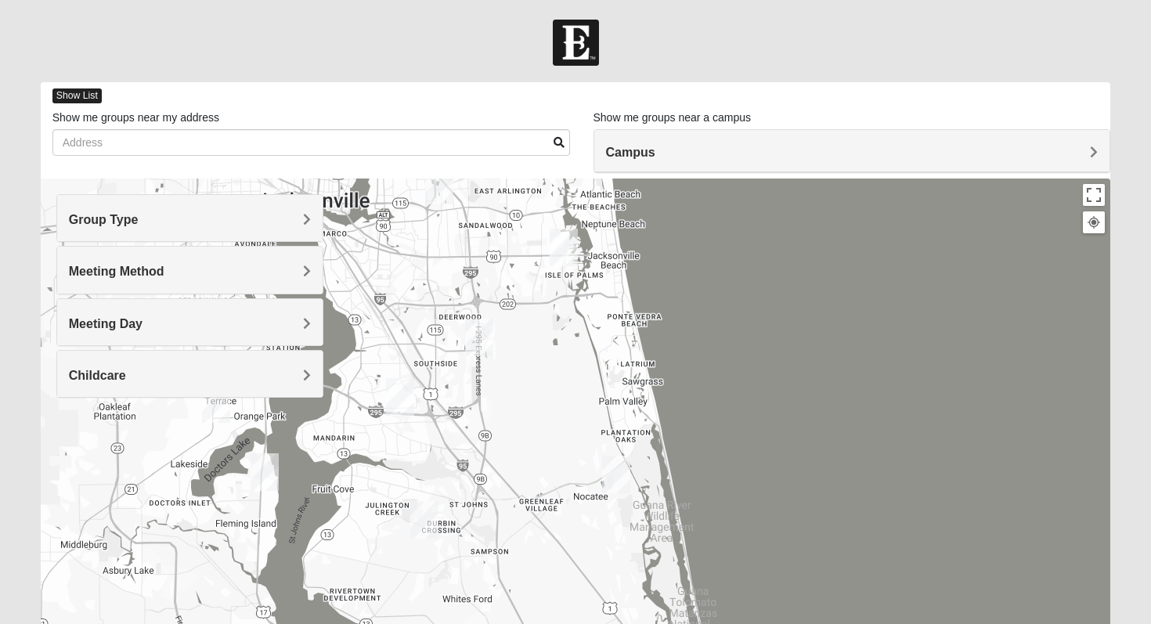
click at [84, 91] on span "Show List" at bounding box center [76, 96] width 49 height 15
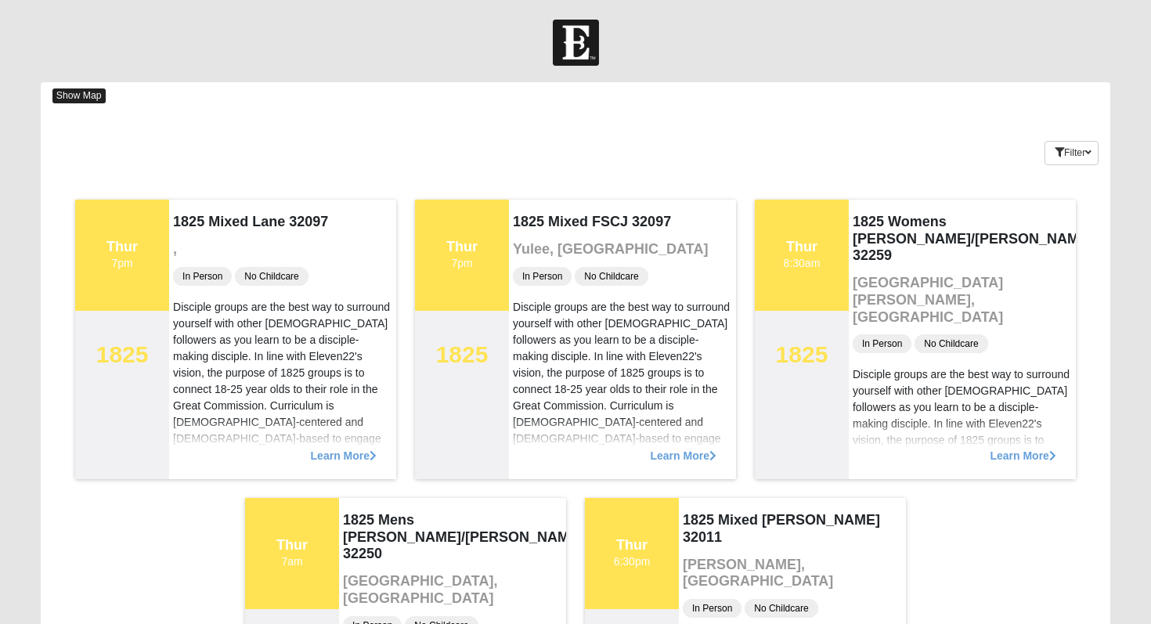
click at [81, 98] on span "Show Map" at bounding box center [78, 96] width 53 height 15
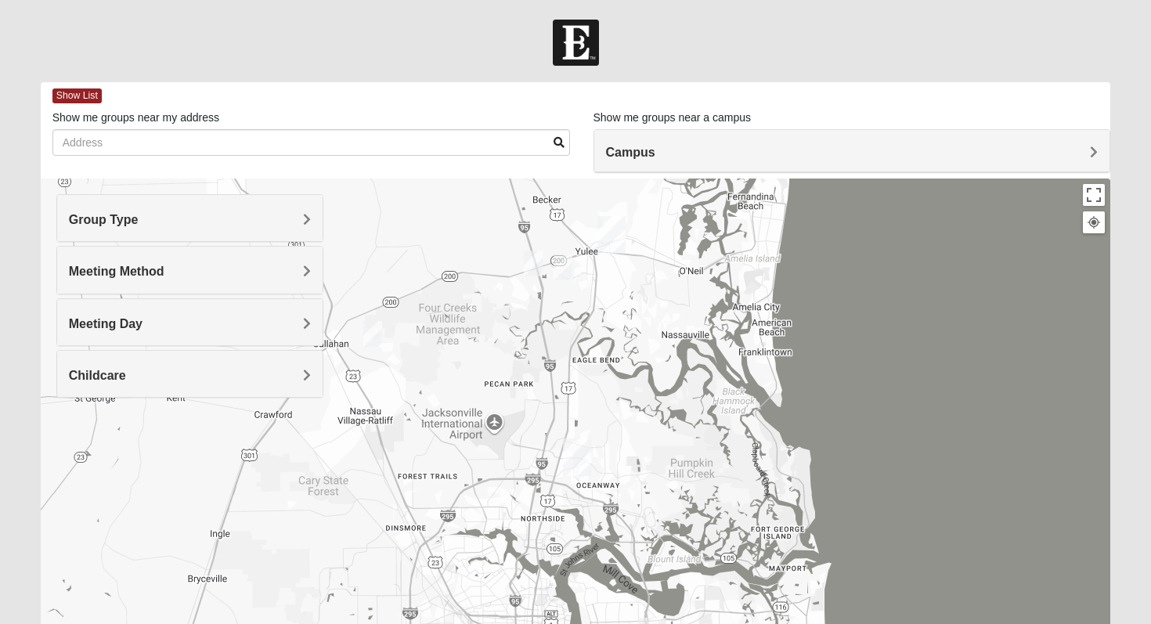
click at [151, 326] on h4 "Meeting Day" at bounding box center [190, 323] width 243 height 15
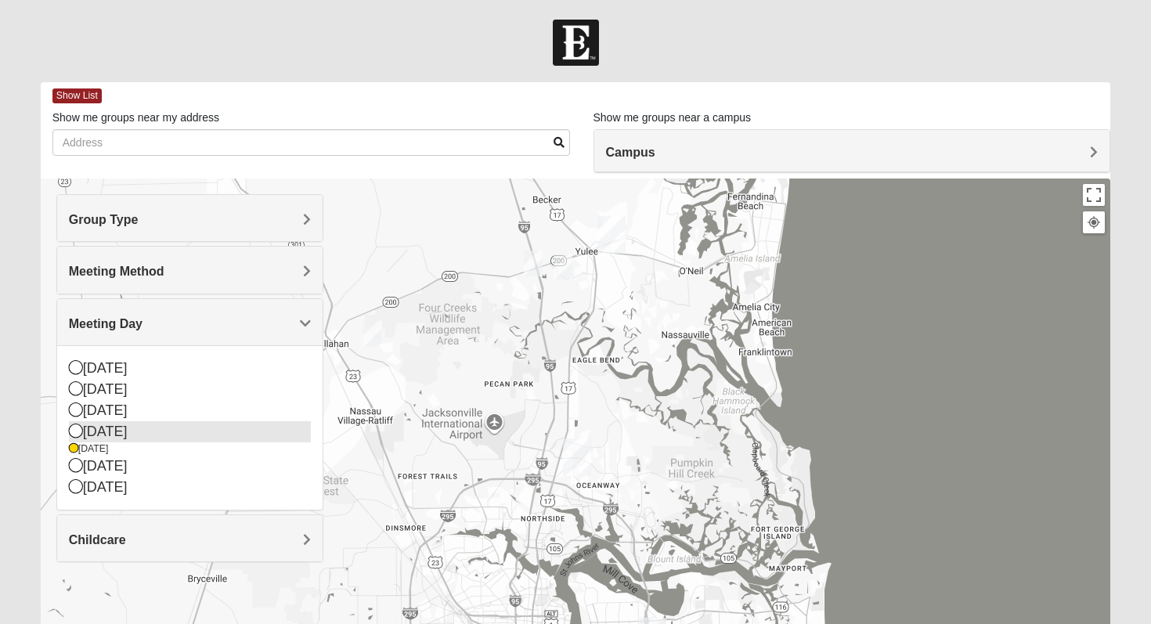
click at [127, 431] on div "[DATE]" at bounding box center [190, 431] width 243 height 21
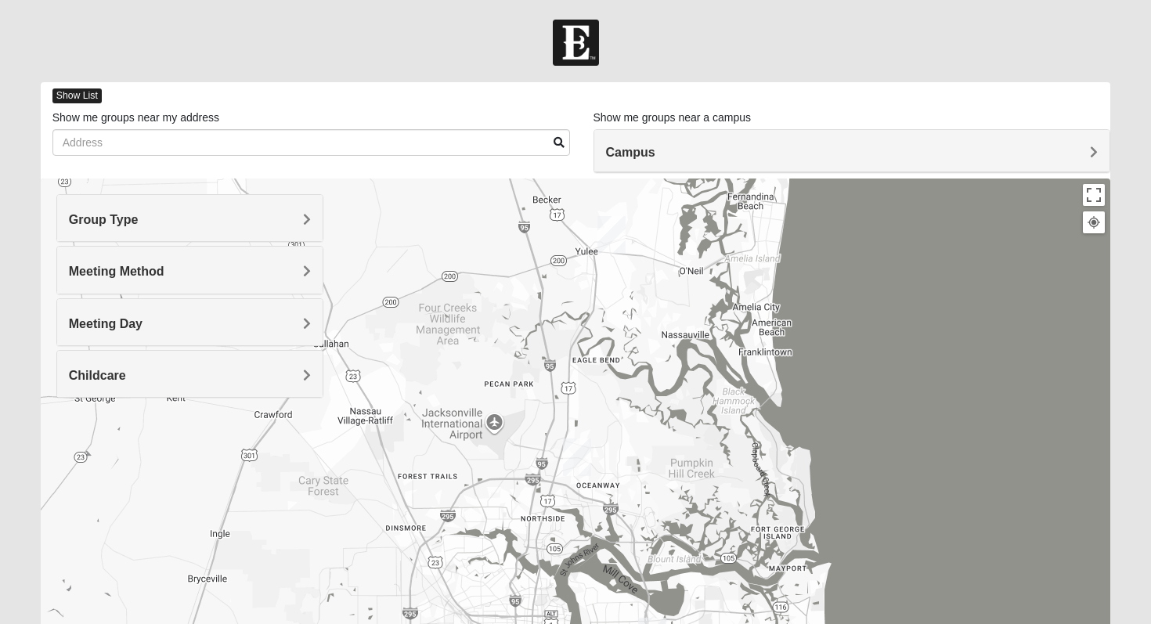
click at [82, 96] on span "Show List" at bounding box center [76, 96] width 49 height 15
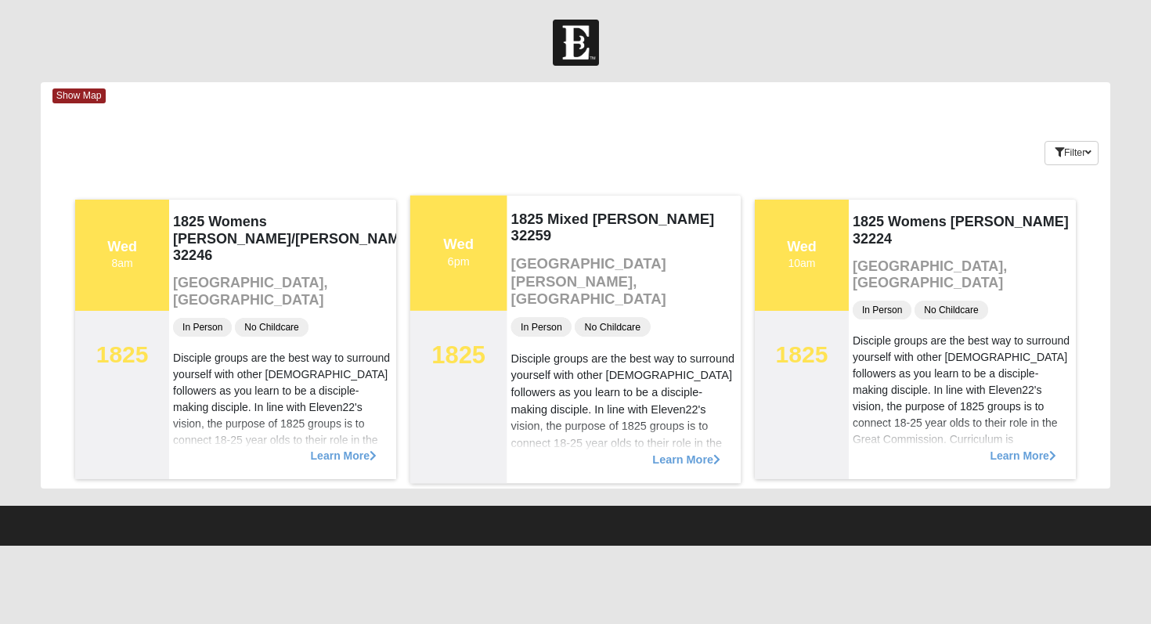
click at [679, 451] on span "Learn More" at bounding box center [686, 451] width 68 height 0
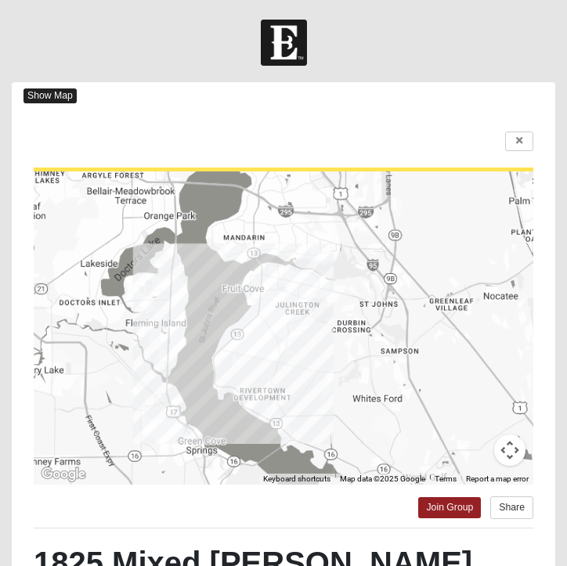
click at [45, 91] on span "Show Map" at bounding box center [49, 96] width 53 height 15
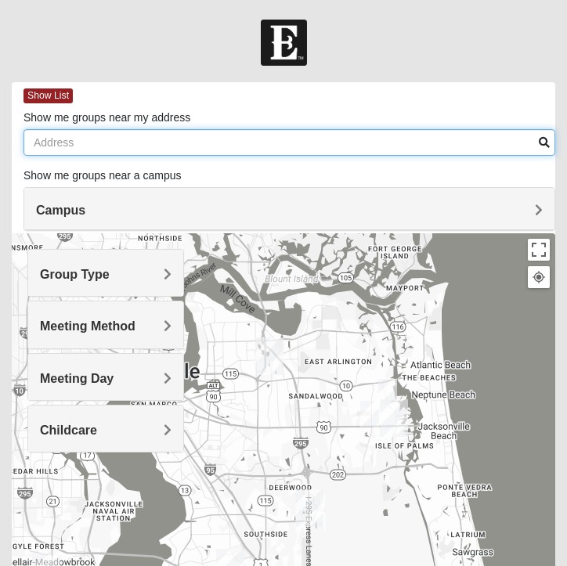
click at [96, 142] on input "Show me groups near my address" at bounding box center [289, 142] width 532 height 27
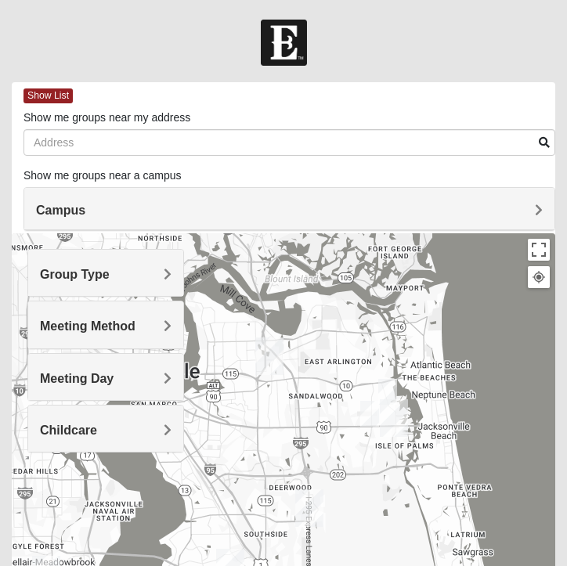
click at [99, 290] on div "Group Type" at bounding box center [105, 273] width 155 height 46
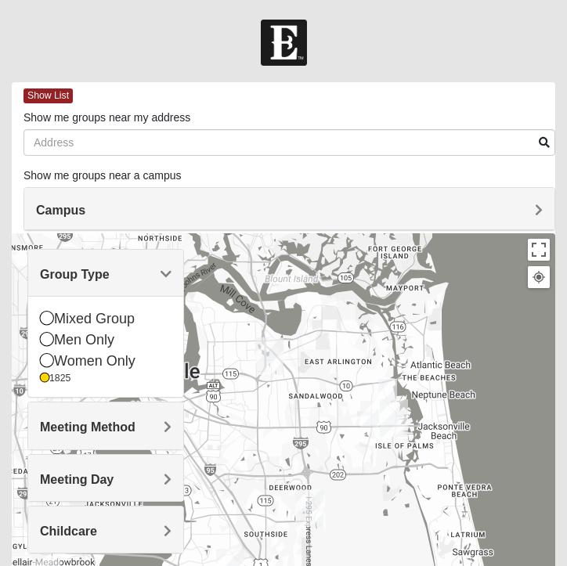
click at [117, 434] on span "Meeting Method" at bounding box center [88, 427] width 96 height 13
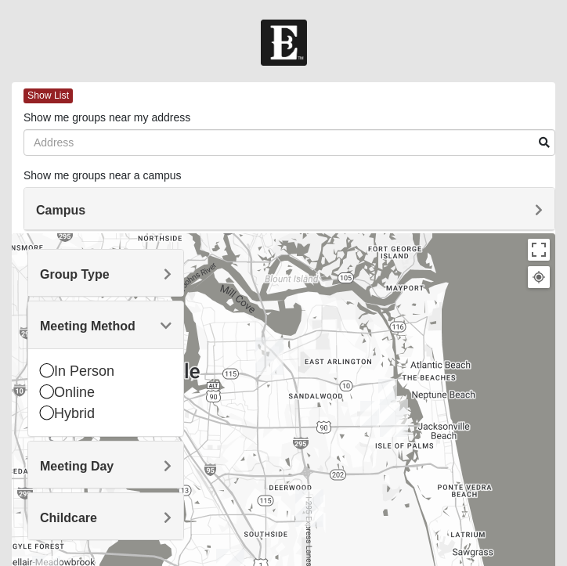
click at [117, 455] on div "Meeting Day" at bounding box center [105, 465] width 155 height 46
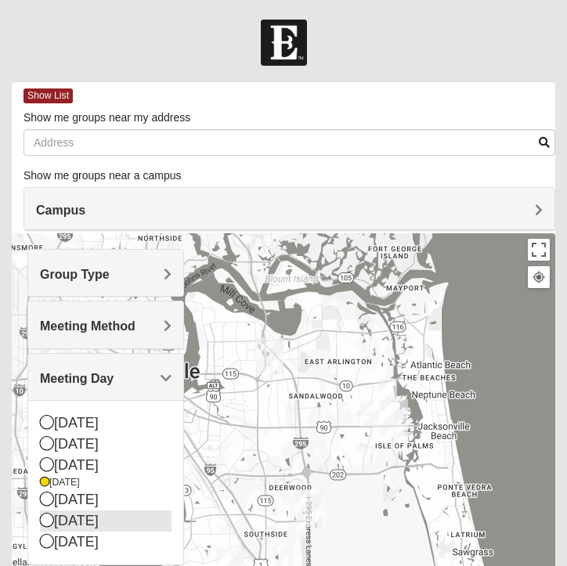
click at [103, 522] on div "[DATE]" at bounding box center [106, 521] width 132 height 21
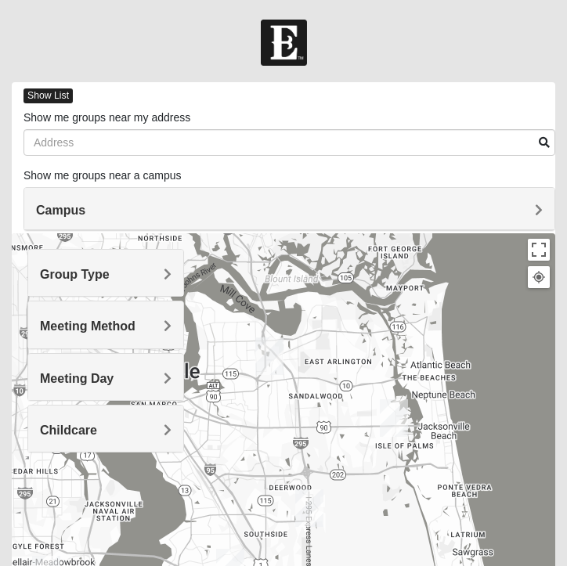
click at [72, 99] on span "Show List" at bounding box center [47, 96] width 49 height 15
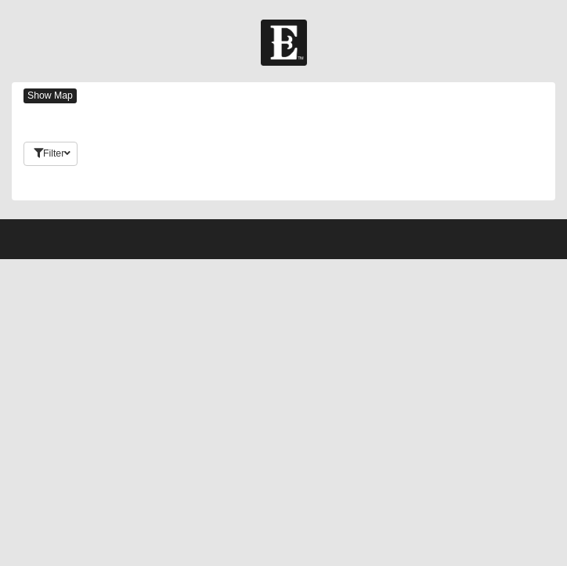
click at [72, 99] on span "Show Map" at bounding box center [49, 96] width 53 height 15
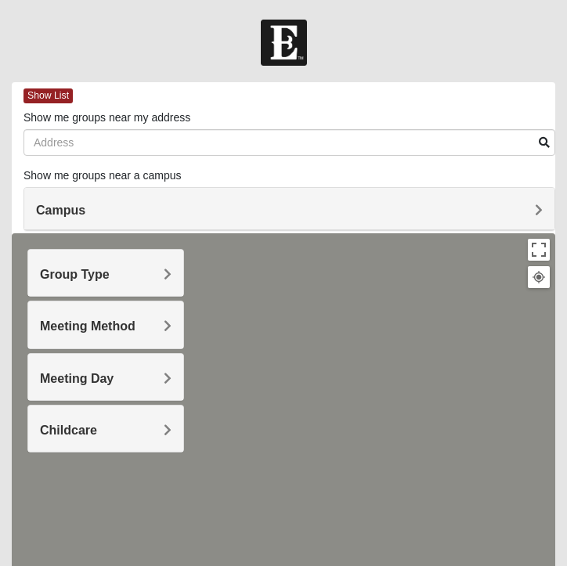
click at [377, 56] on div at bounding box center [283, 43] width 567 height 46
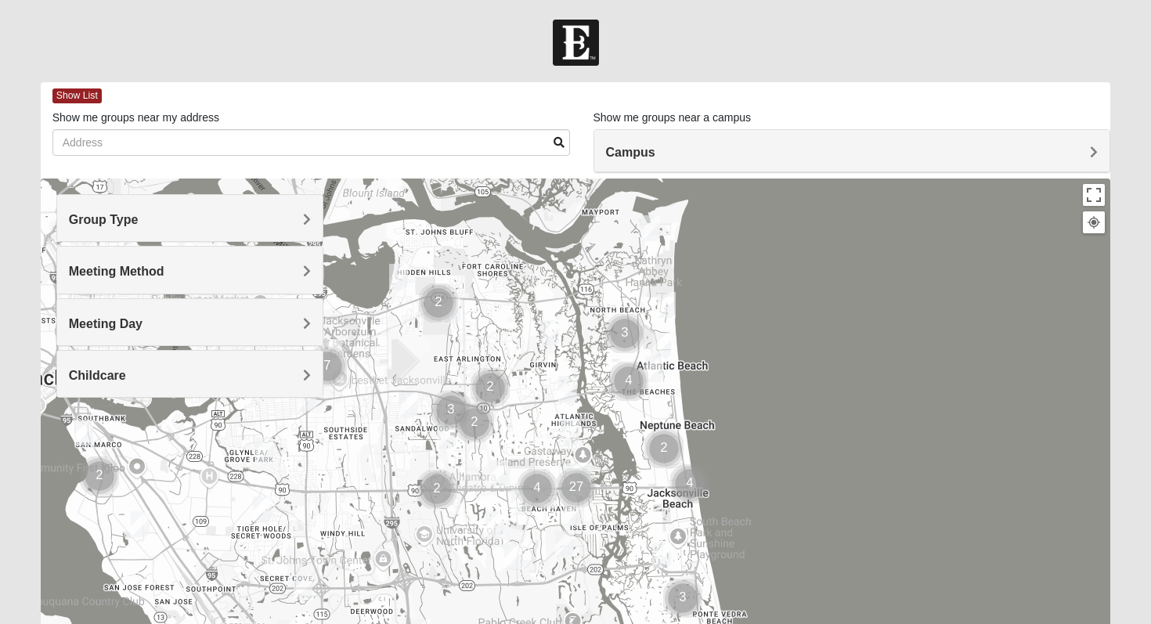
click at [201, 271] on h4 "Meeting Method" at bounding box center [190, 271] width 243 height 15
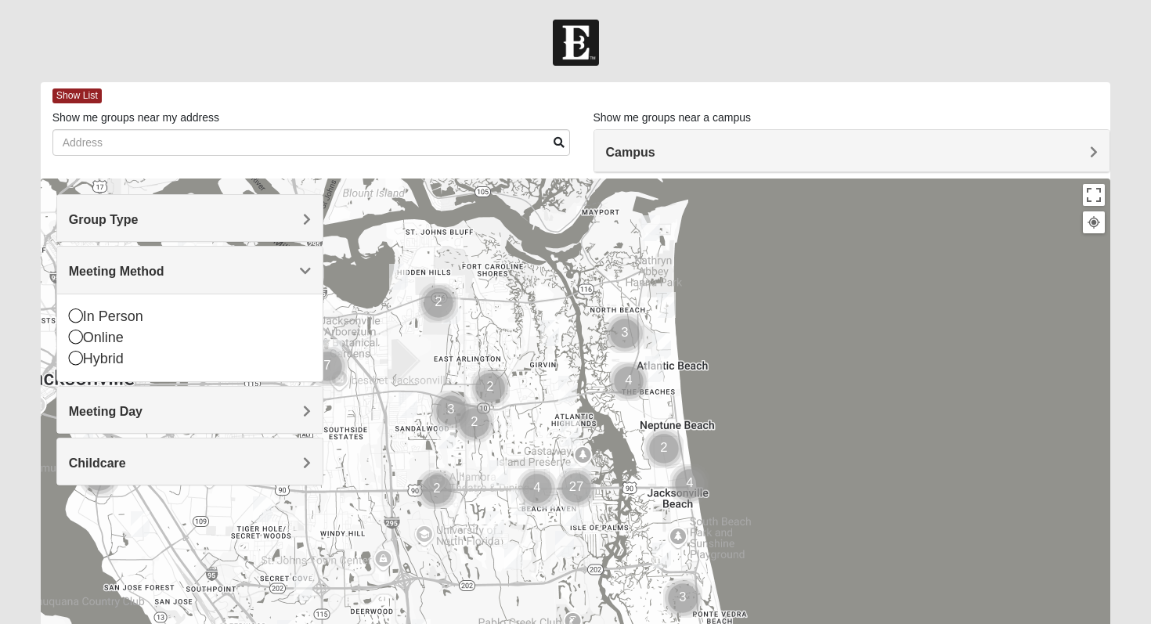
click at [211, 406] on h4 "Meeting Day" at bounding box center [190, 411] width 243 height 15
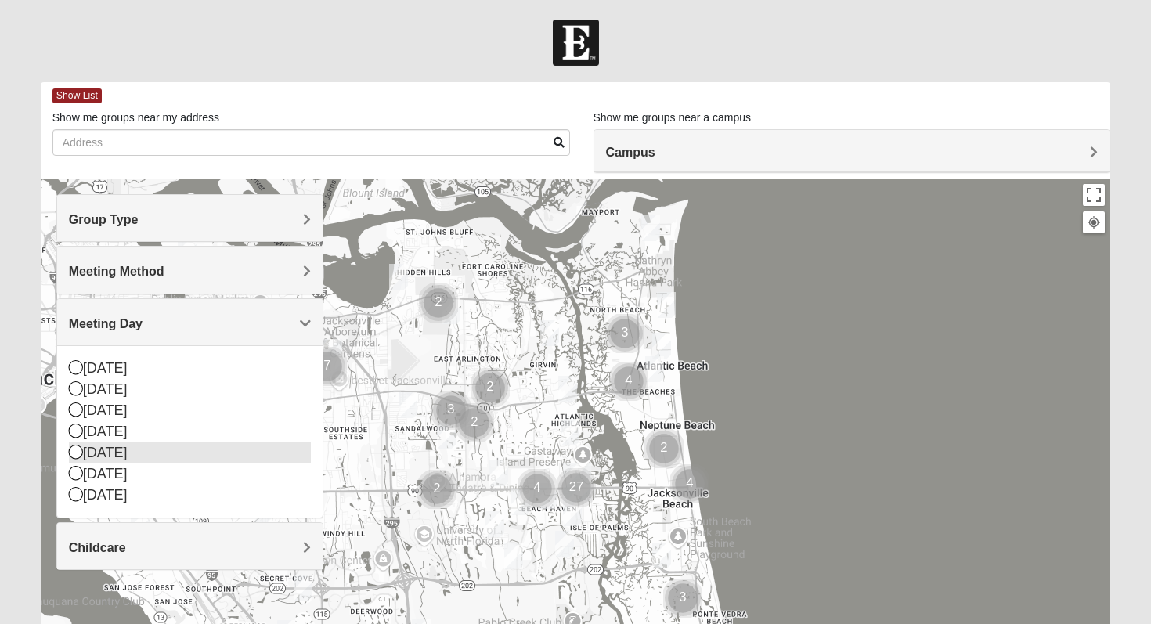
click at [171, 459] on div "[DATE]" at bounding box center [190, 453] width 243 height 21
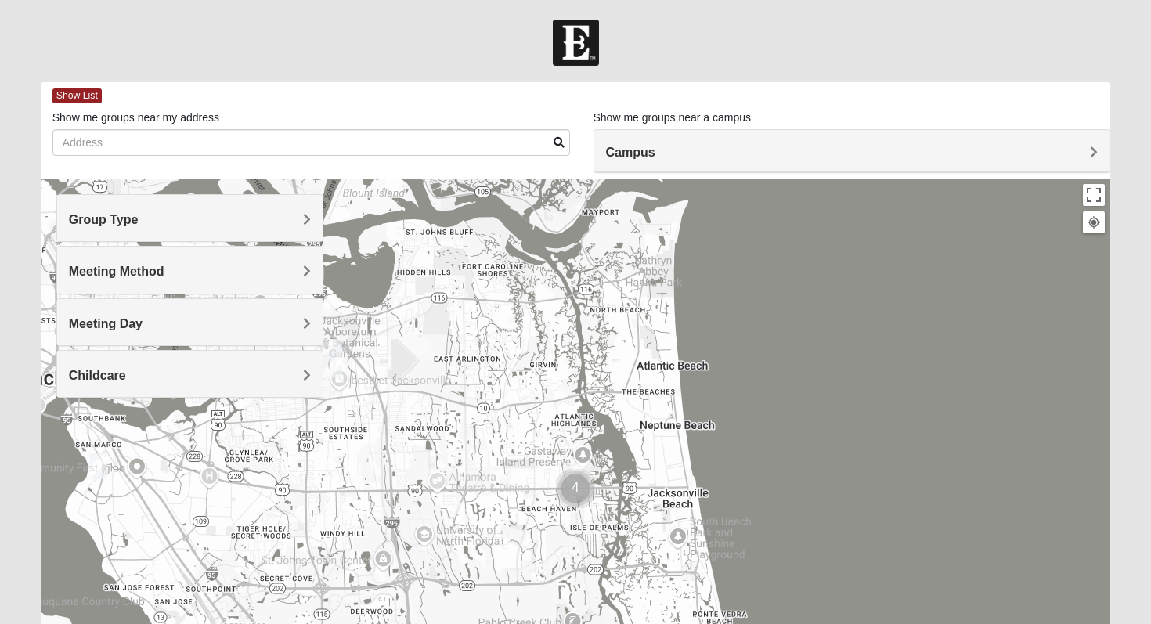
click at [232, 228] on div "Group Type" at bounding box center [190, 218] width 266 height 46
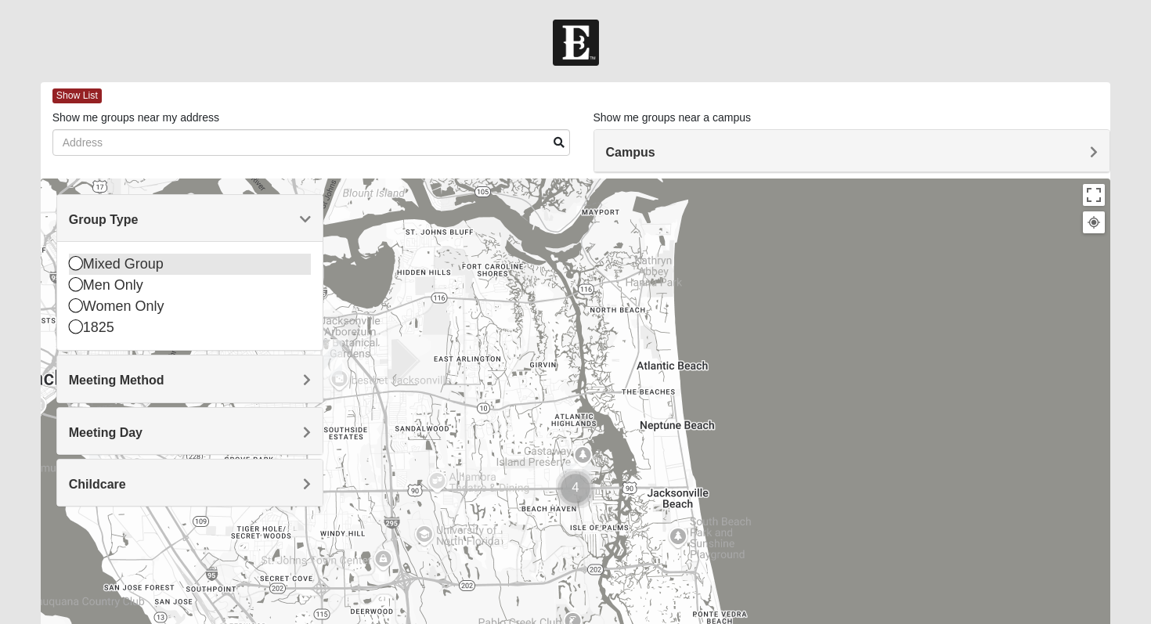
click at [218, 262] on div "Mixed Group" at bounding box center [190, 264] width 243 height 21
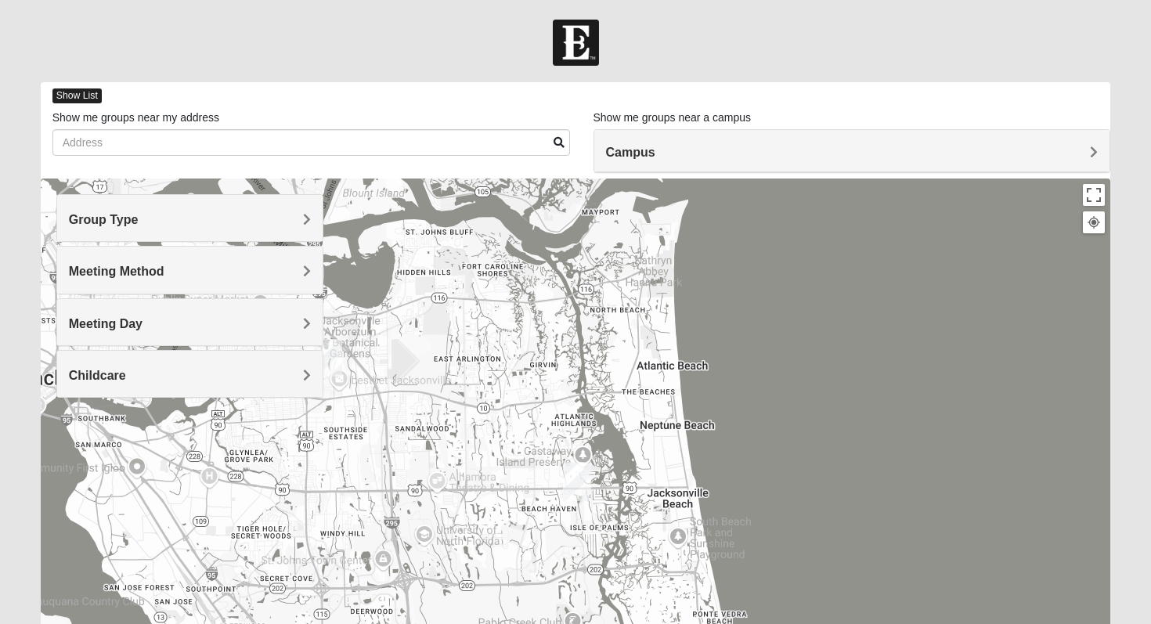
click at [97, 91] on span "Show List" at bounding box center [76, 96] width 49 height 15
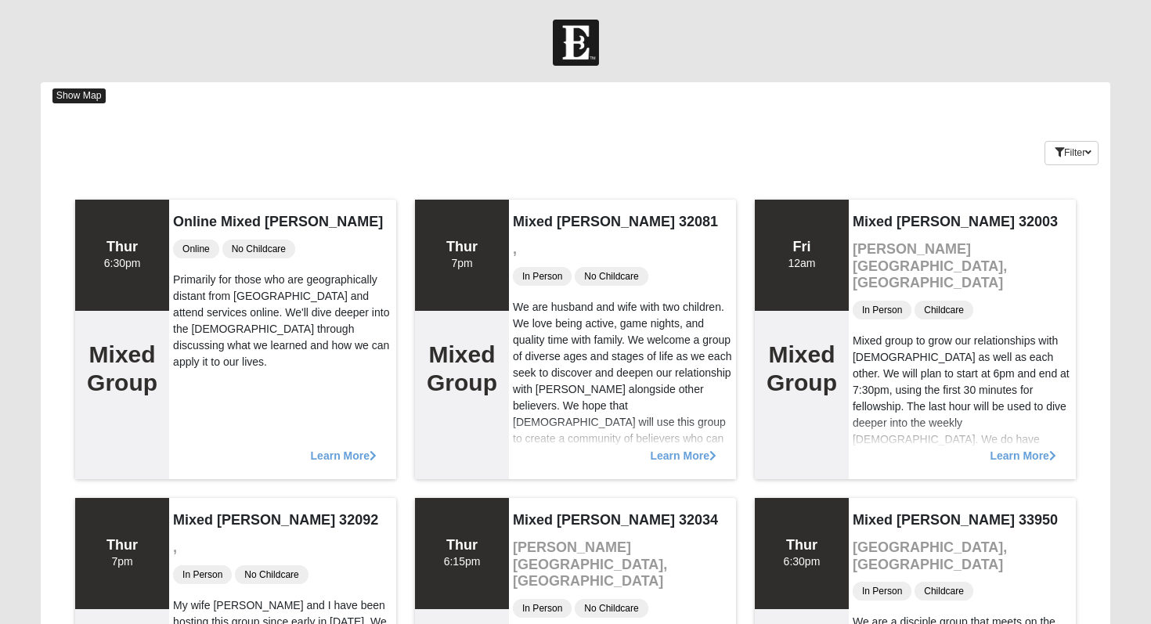
click at [79, 97] on span "Show Map" at bounding box center [78, 96] width 53 height 15
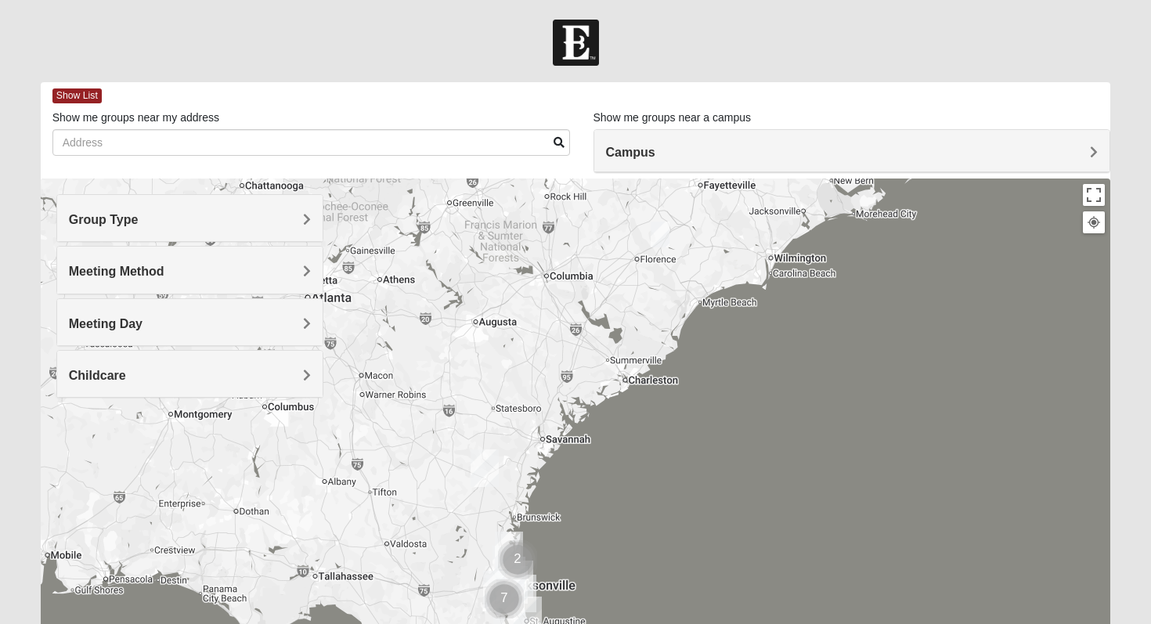
click at [136, 229] on div "Group Type" at bounding box center [190, 218] width 266 height 46
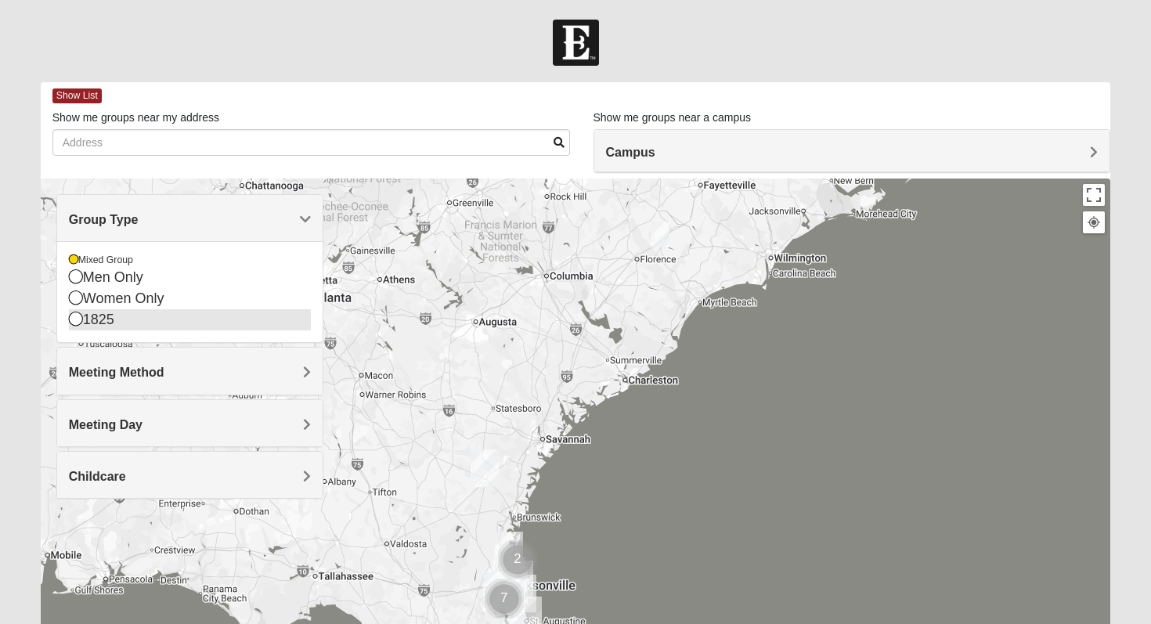
click at [117, 323] on div "1825" at bounding box center [190, 319] width 243 height 21
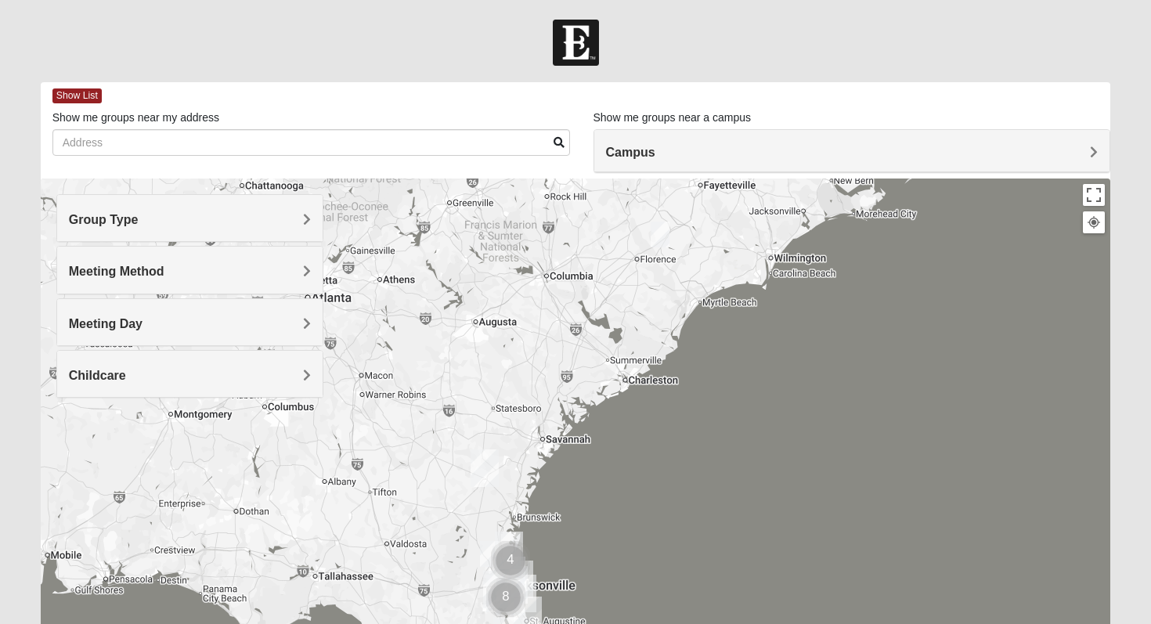
click at [122, 218] on span "Group Type" at bounding box center [104, 219] width 70 height 13
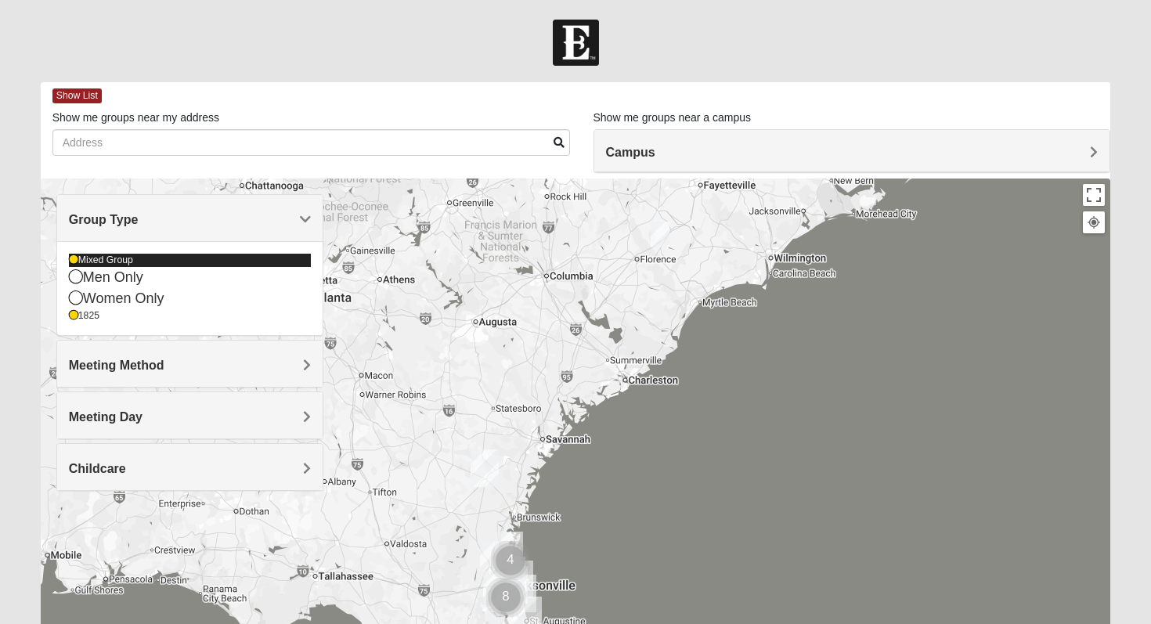
click at [119, 260] on div "Mixed Group" at bounding box center [190, 260] width 243 height 13
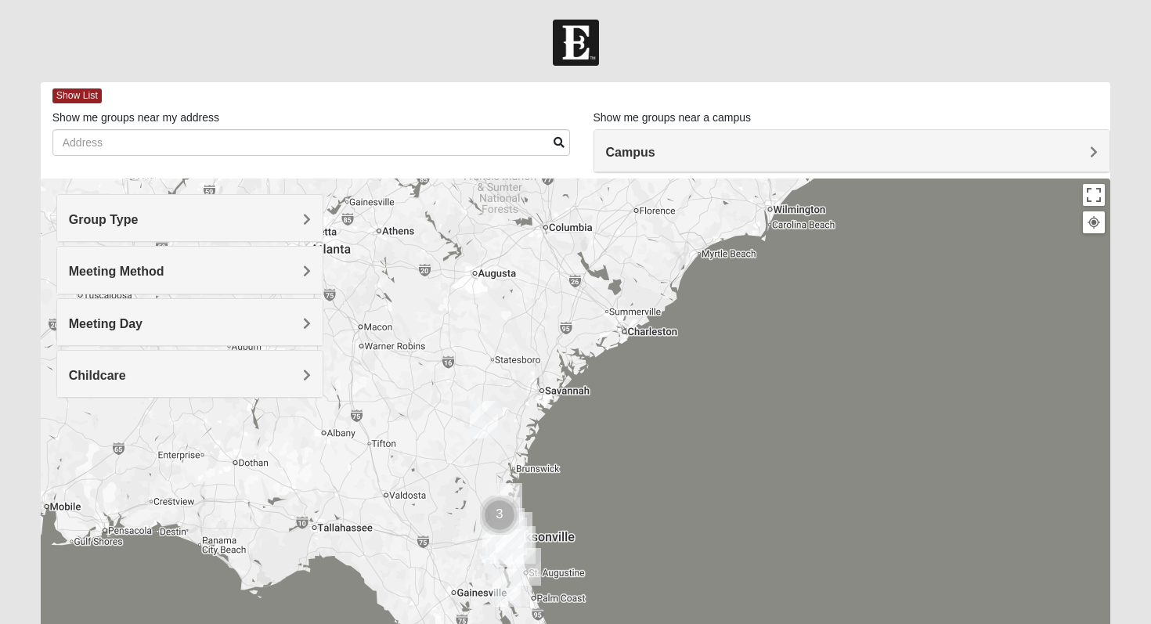
drag, startPoint x: 539, startPoint y: 446, endPoint x: 522, endPoint y: 275, distance: 171.6
click at [522, 275] on div at bounding box center [576, 492] width 1071 height 627
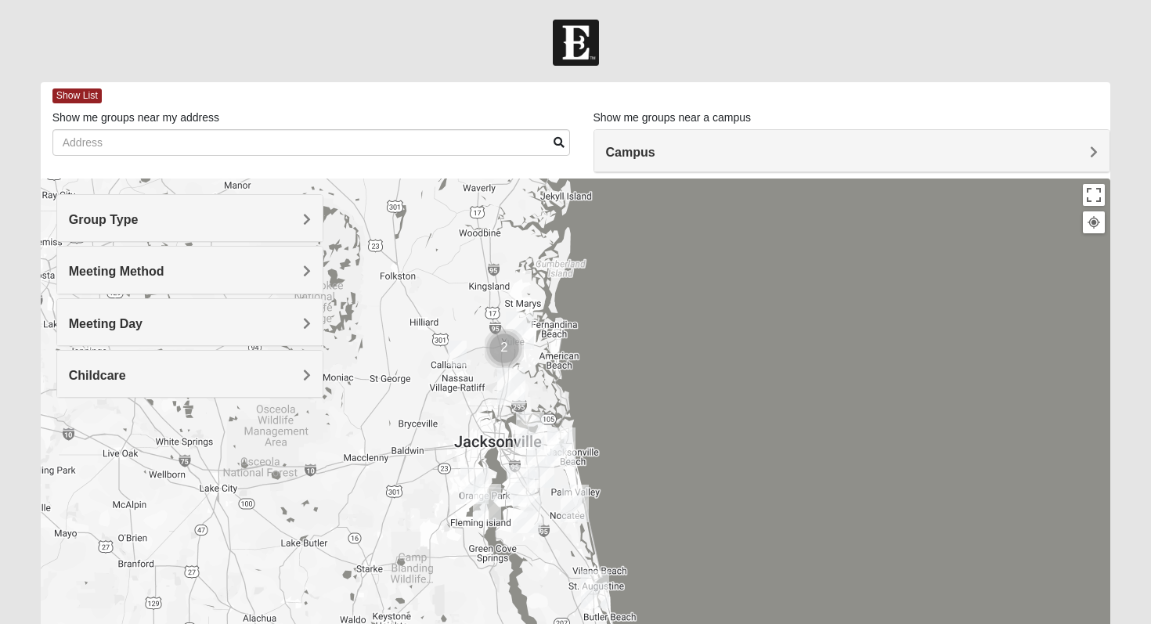
drag, startPoint x: 688, startPoint y: 458, endPoint x: 612, endPoint y: 307, distance: 168.8
click at [612, 307] on div at bounding box center [576, 492] width 1071 height 627
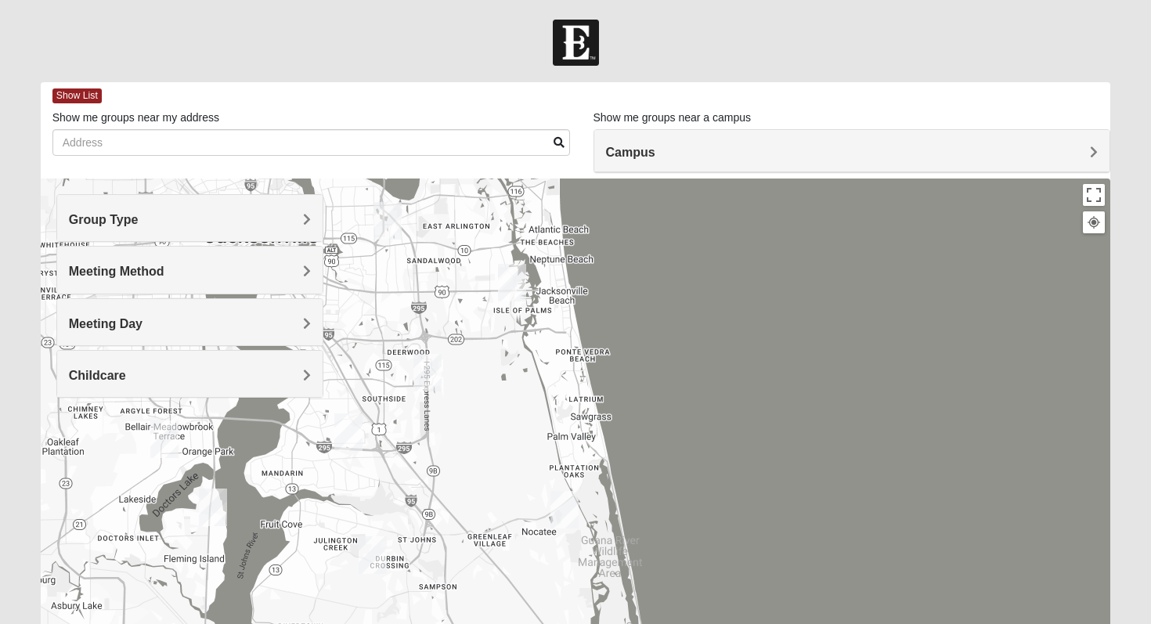
drag, startPoint x: 470, startPoint y: 341, endPoint x: 559, endPoint y: 380, distance: 97.2
click at [559, 381] on div at bounding box center [576, 492] width 1071 height 627
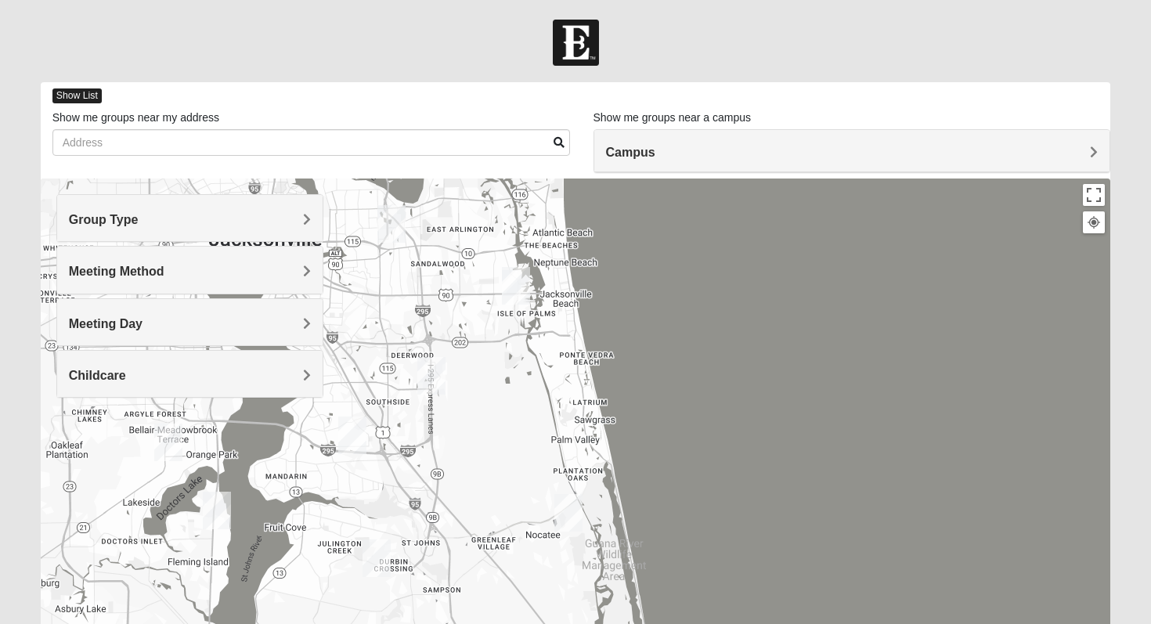
click at [91, 93] on span "Show List" at bounding box center [76, 96] width 49 height 15
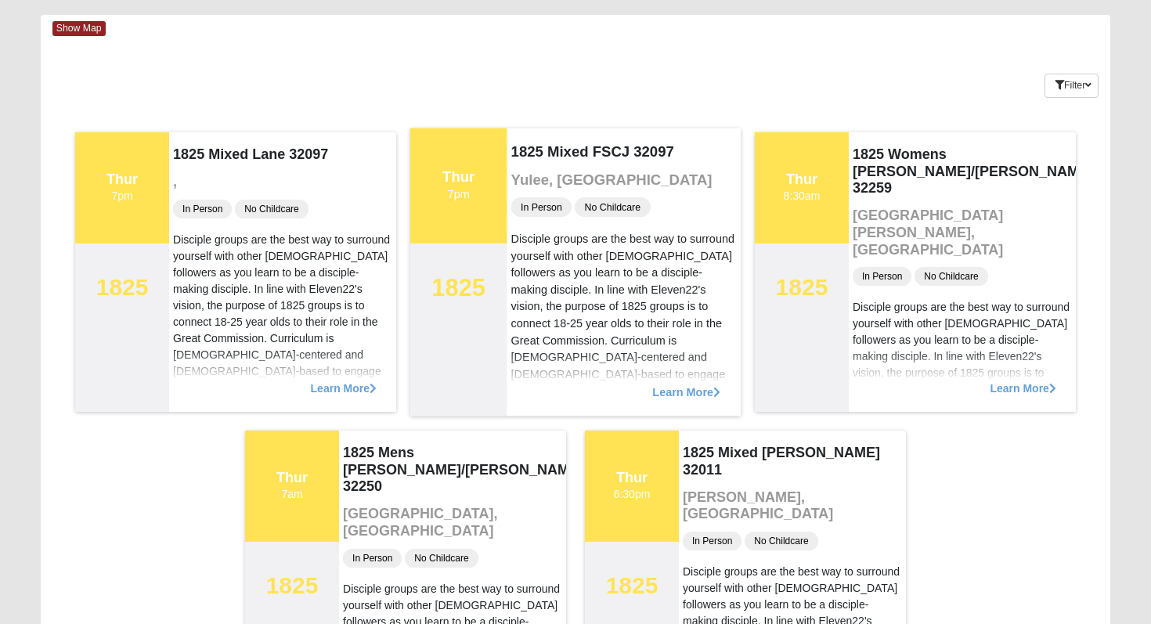
scroll to position [89, 0]
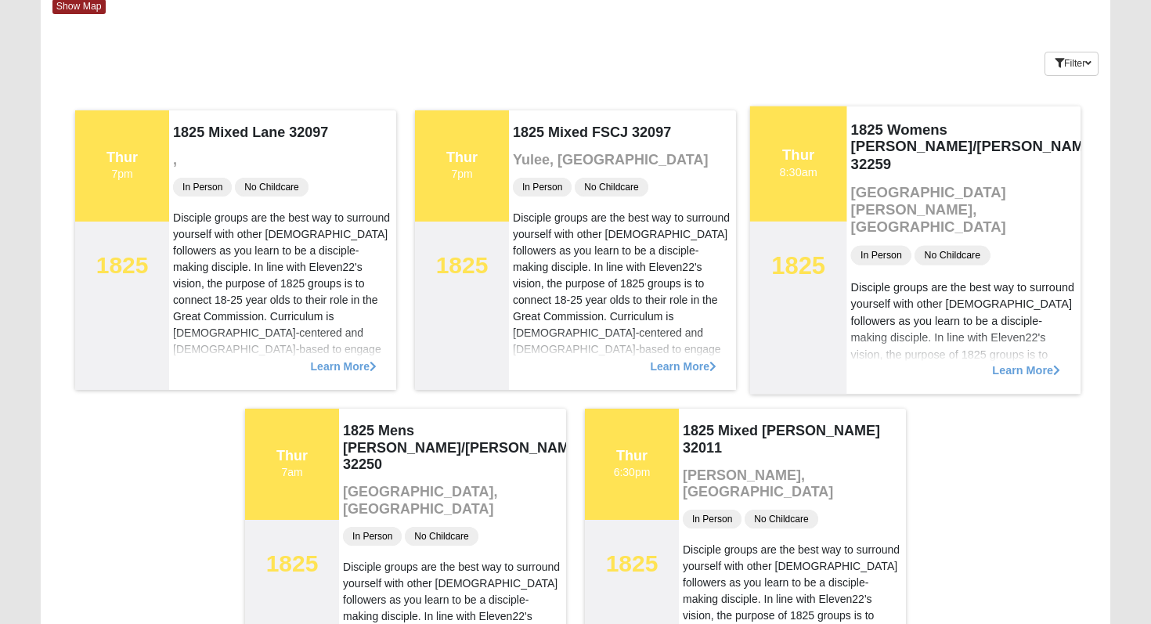
click at [992, 362] on span "Learn More" at bounding box center [1026, 362] width 68 height 0
